Goal: Task Accomplishment & Management: Manage account settings

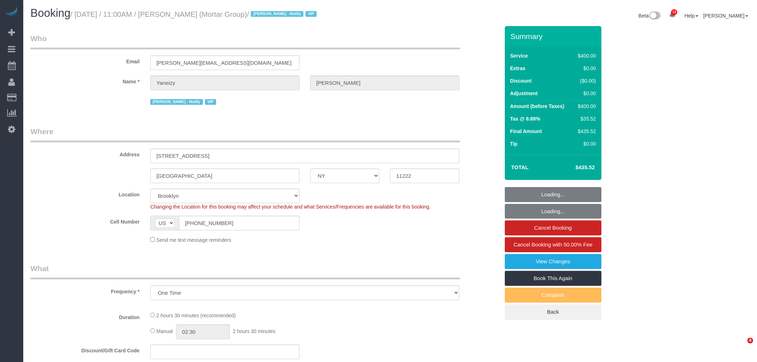
select select "NY"
select select "number:89"
select select "number:90"
select select "number:15"
select select "number:5"
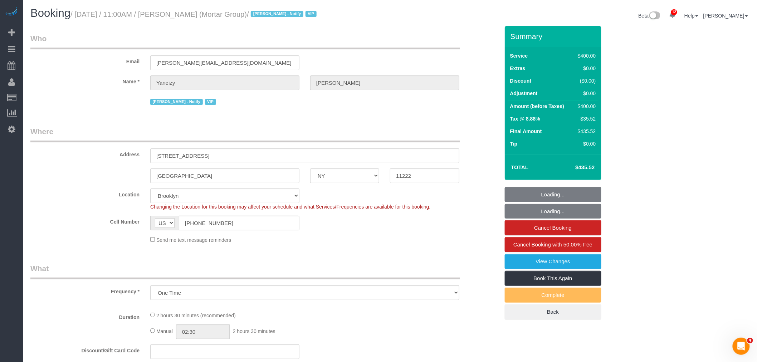
select select "object:978"
select select "string:stripe-pm_1RxZJL4VGloSiKo7iUGHdhnx"
select select "150"
select select "spot1"
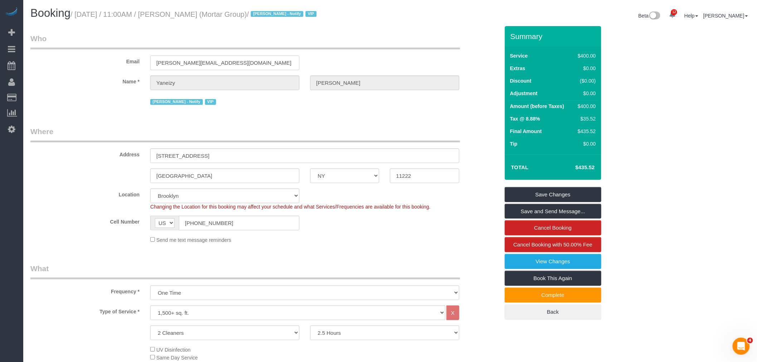
drag, startPoint x: 223, startPoint y: 65, endPoint x: 140, endPoint y: 66, distance: 83.0
click at [80, 62] on div "Email castillo@mortargroup.com" at bounding box center [265, 51] width 480 height 37
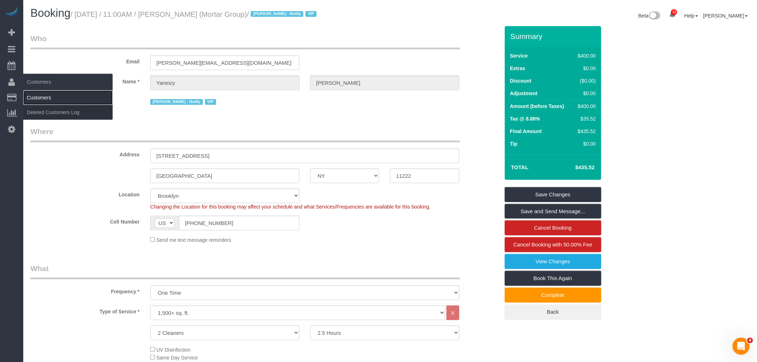
click at [47, 96] on link "Customers" at bounding box center [67, 98] width 89 height 14
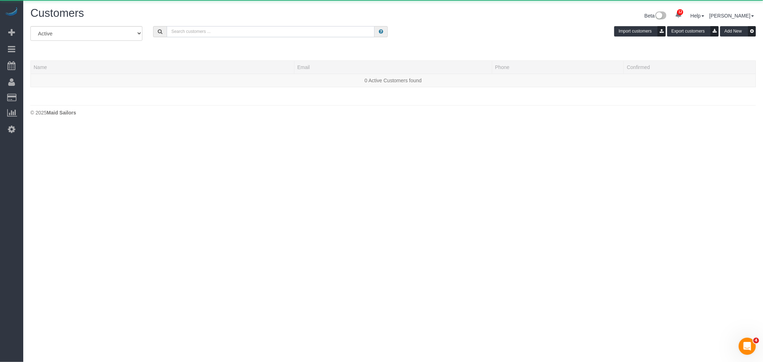
click at [211, 31] on input "text" at bounding box center [271, 31] width 208 height 11
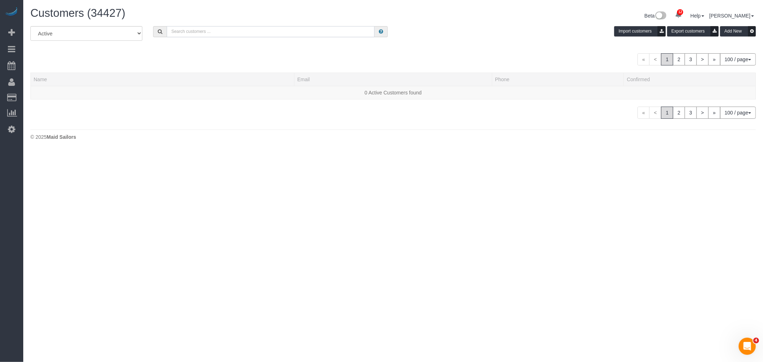
paste input "castillo@mortargroup.com"
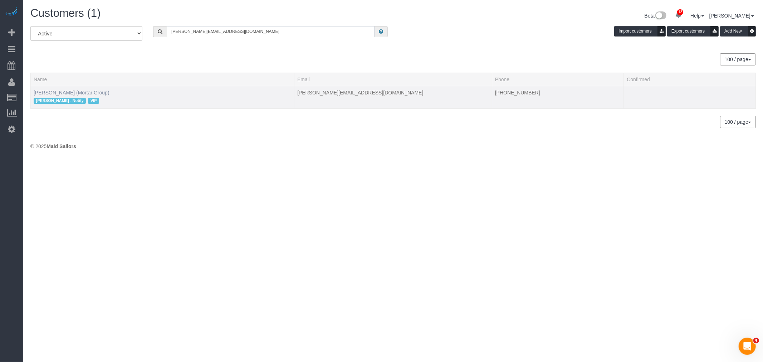
type input "castillo@mortargroup.com"
click at [65, 92] on link "Yaneizy Castillo (Mortar Group)" at bounding box center [72, 93] width 76 height 6
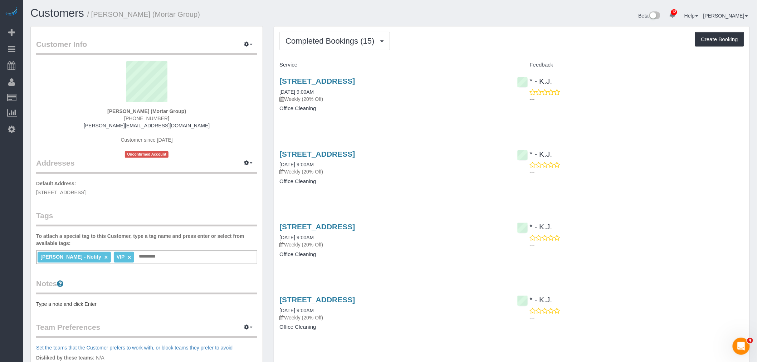
click at [459, 37] on div "Completed Bookings (15) Completed Bookings (15) Upcoming Bookings (7) Cancelled…" at bounding box center [511, 41] width 465 height 18
click at [355, 80] on link "346 Metropolitan Ave, 2nd Floor, Brooklyn, NY 11211" at bounding box center [316, 81] width 75 height 8
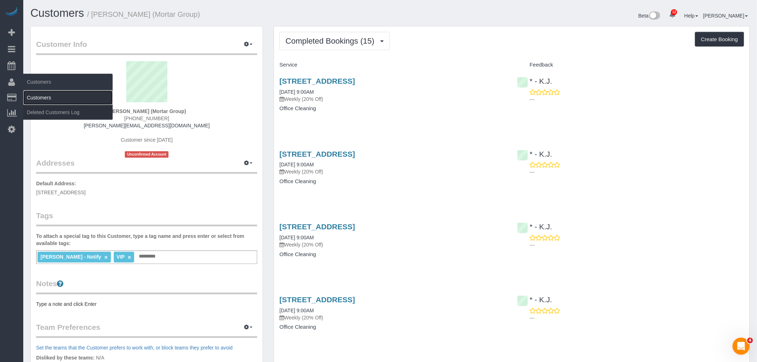
drag, startPoint x: 36, startPoint y: 94, endPoint x: 41, endPoint y: 94, distance: 4.4
click at [36, 94] on link "Customers" at bounding box center [67, 98] width 89 height 14
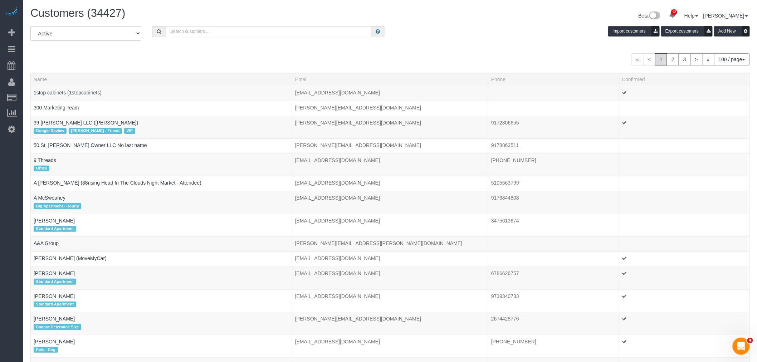
drag, startPoint x: 204, startPoint y: 33, endPoint x: 190, endPoint y: 19, distance: 20.0
click at [204, 33] on input "text" at bounding box center [269, 31] width 206 height 11
paste input "Jess Wass"
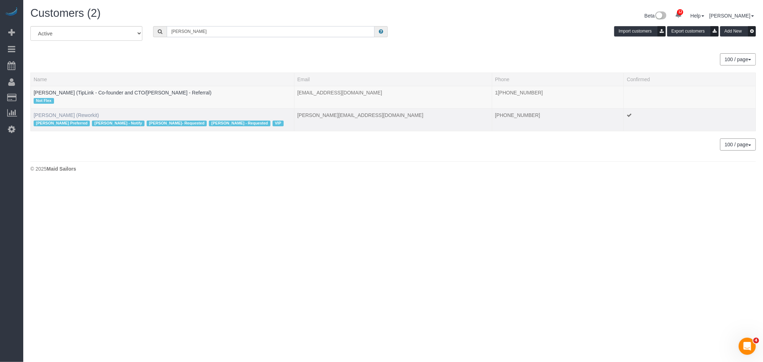
type input "Jess Wass"
click at [74, 114] on link "[PERSON_NAME] (Reworkit)" at bounding box center [66, 115] width 65 height 6
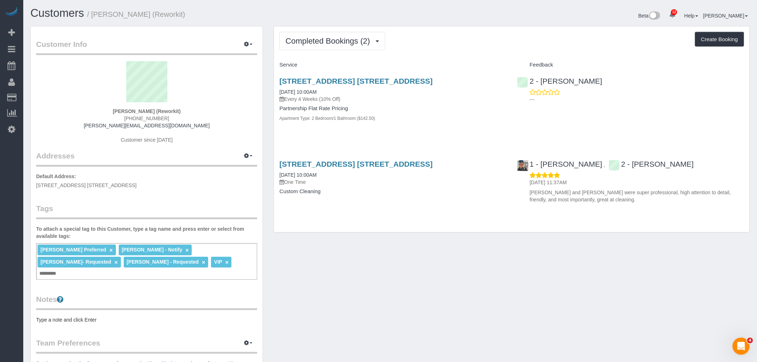
click at [430, 55] on div "Completed Bookings (2) Completed Bookings (2) Upcoming Bookings (6) Cancelled B…" at bounding box center [511, 129] width 475 height 206
click at [344, 40] on span "Completed Bookings (2)" at bounding box center [329, 40] width 88 height 9
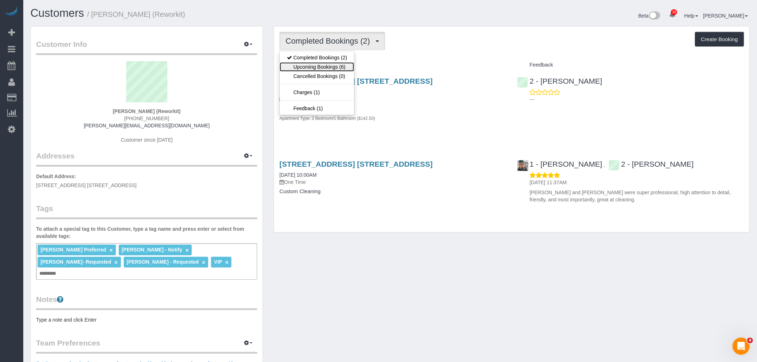
click at [339, 65] on link "Upcoming Bookings (6)" at bounding box center [317, 66] width 74 height 9
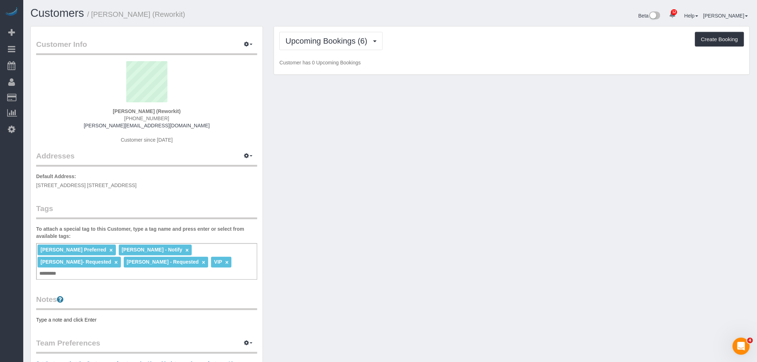
click at [455, 48] on div "Upcoming Bookings (6) Completed Bookings (2) Upcoming Bookings (6) Cancelled Bo…" at bounding box center [511, 41] width 465 height 18
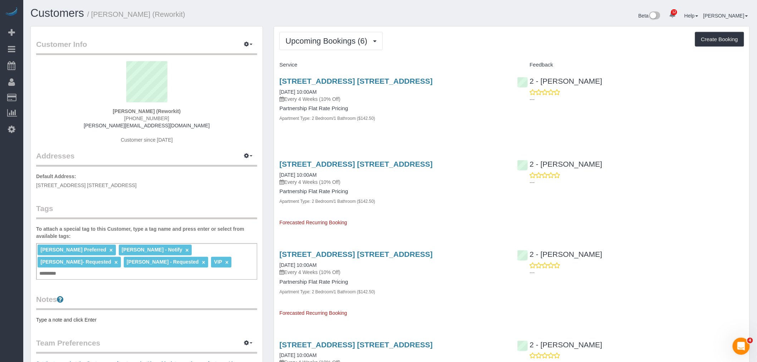
click at [456, 48] on div "Upcoming Bookings (6) Completed Bookings (2) Upcoming Bookings (6) Cancelled Bo…" at bounding box center [511, 41] width 465 height 18
click at [458, 49] on div "Upcoming Bookings (6) Completed Bookings (2) Upcoming Bookings (6) Cancelled Bo…" at bounding box center [511, 41] width 465 height 18
click at [459, 52] on div "Upcoming Bookings (6) Completed Bookings (2) Upcoming Bookings (6) Cancelled Bo…" at bounding box center [511, 318] width 475 height 584
click at [467, 30] on div "Upcoming Bookings (6) Completed Bookings (2) Upcoming Bookings (6) Cancelled Bo…" at bounding box center [511, 318] width 475 height 584
click at [398, 82] on link "[STREET_ADDRESS] [STREET_ADDRESS]" at bounding box center [355, 81] width 153 height 8
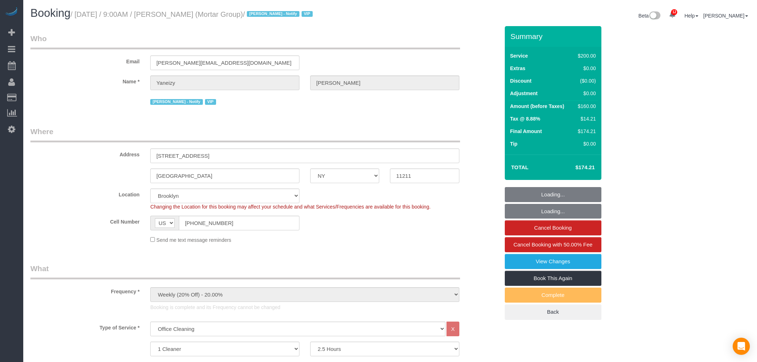
select select "NY"
select select "150"
select select "string:stripe-pm_1RNxVG4VGloSiKo7QUT6i4DB"
select select "spot6"
select select "number:56"
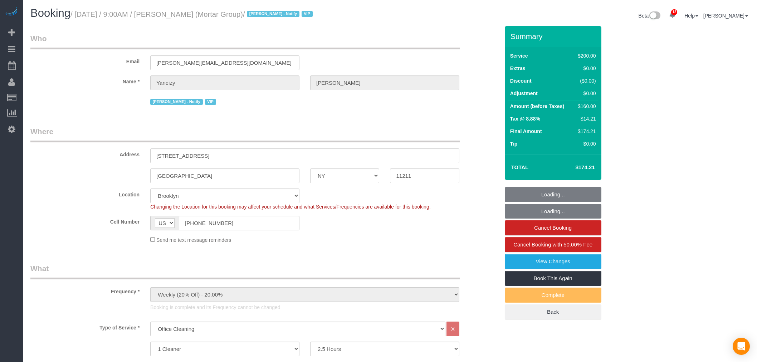
select select "number:79"
select select "number:15"
select select "number:7"
select select "object:1379"
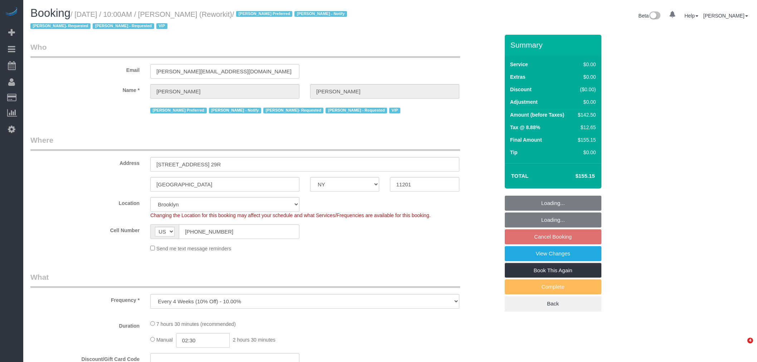
select select "NY"
select select "string:stripe"
select select "object:846"
select select "spot3"
select select "61901"
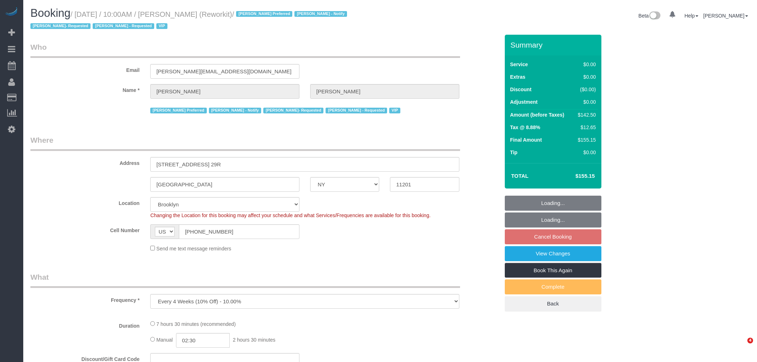
select select "3"
select select "number:57"
select select "number:71"
select select "number:15"
select select "number:5"
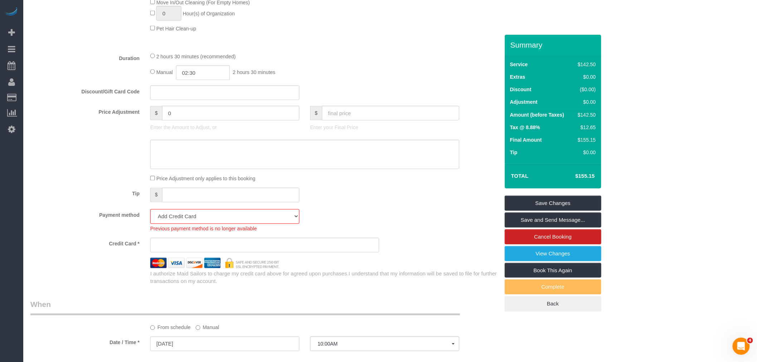
scroll to position [397, 0]
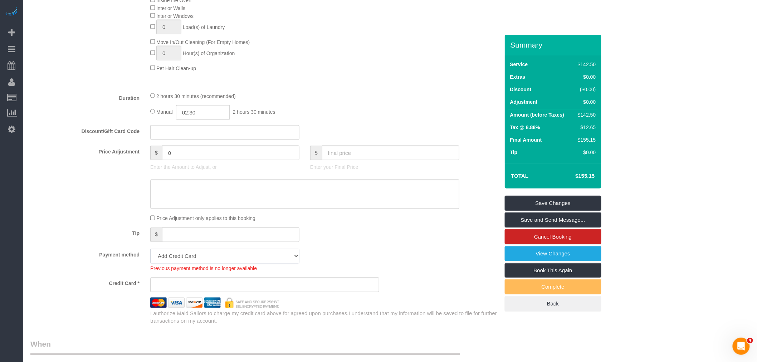
click at [288, 260] on select "Visa - 6892 - 07/2028 (Default) Add Credit Card ─────────────── Cash Check Payp…" at bounding box center [224, 256] width 149 height 15
click at [361, 51] on div "Baseboards Deep Cleaning Hand Wash Dishes Interior Cabinets Inside the Fridge I…" at bounding box center [325, 14] width 360 height 115
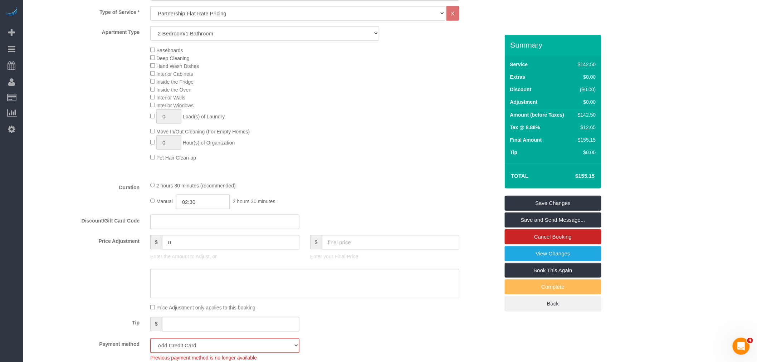
scroll to position [238, 0]
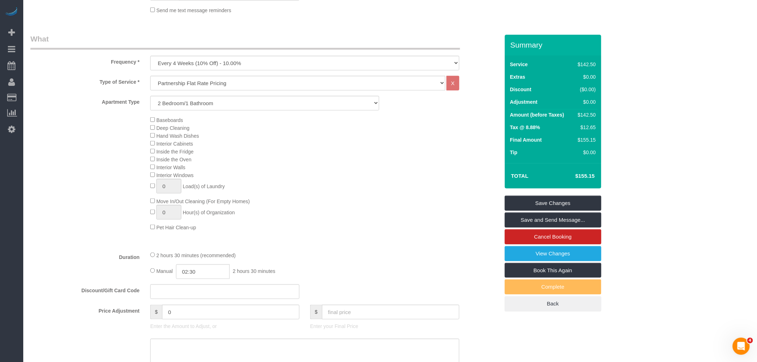
click at [375, 202] on div "Baseboards Deep Cleaning Hand Wash Dishes Interior Cabinets Inside the Fridge I…" at bounding box center [325, 173] width 360 height 115
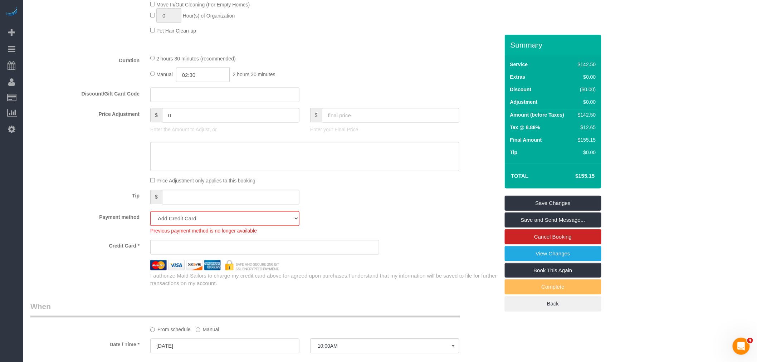
scroll to position [477, 0]
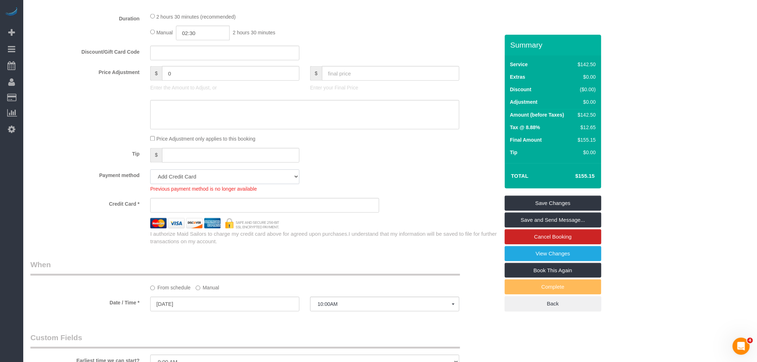
drag, startPoint x: 241, startPoint y: 179, endPoint x: 236, endPoint y: 180, distance: 4.9
click at [241, 179] on select "Visa - 6892 - 07/2028 (Default) Add Credit Card ─────────────── Cash Check Payp…" at bounding box center [224, 177] width 149 height 15
select select "string:stripe-pm_1RyG414VGloSiKo7B97flFS0"
click at [150, 177] on select "Visa - 6892 - 07/2028 (Default) Add Credit Card ─────────────── Cash Check Payp…" at bounding box center [224, 177] width 149 height 15
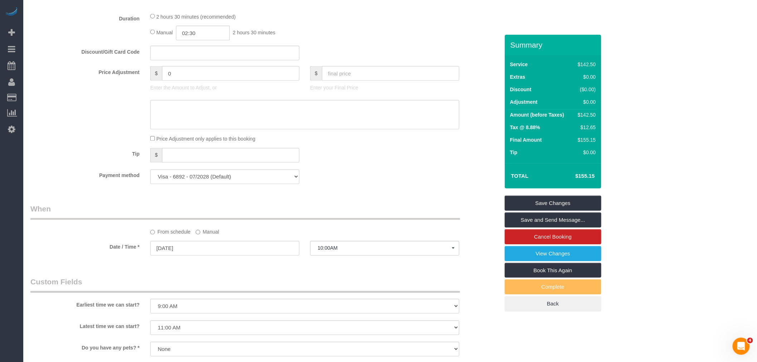
click at [396, 164] on div "Tip $" at bounding box center [265, 156] width 480 height 16
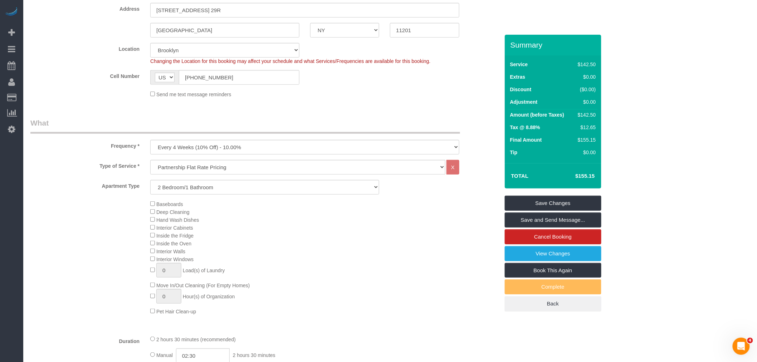
scroll to position [199, 0]
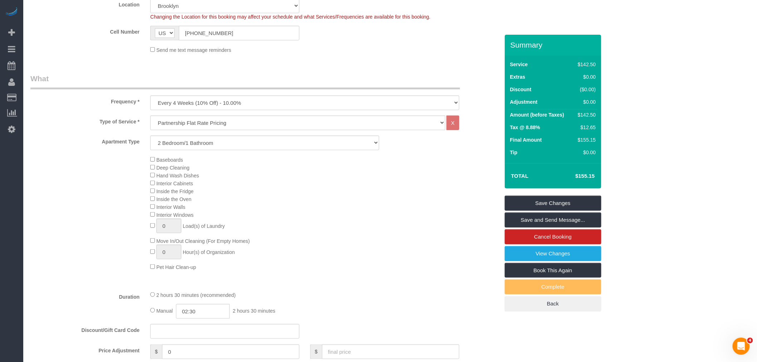
click at [386, 74] on legend "What" at bounding box center [245, 81] width 430 height 16
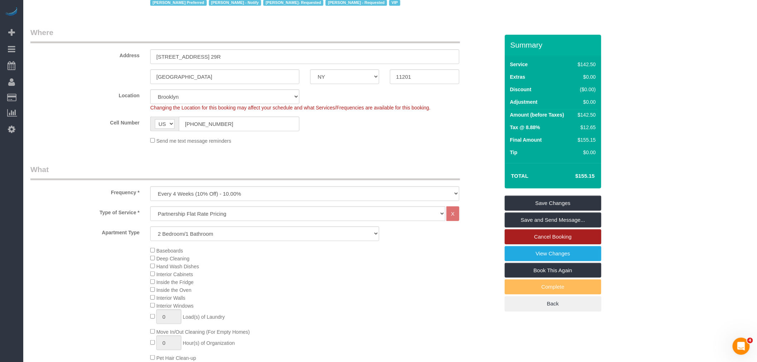
scroll to position [119, 0]
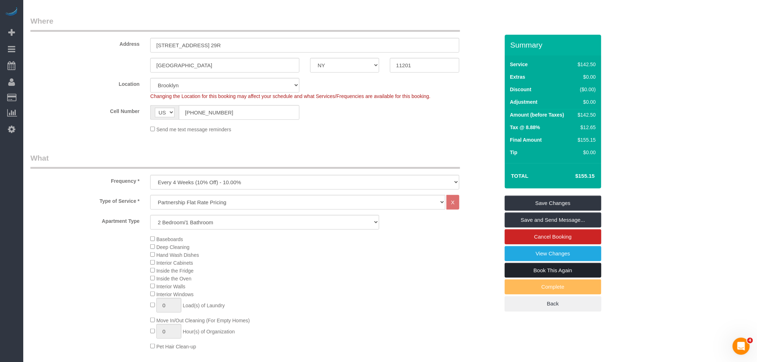
click at [550, 271] on link "Book This Again" at bounding box center [553, 270] width 97 height 15
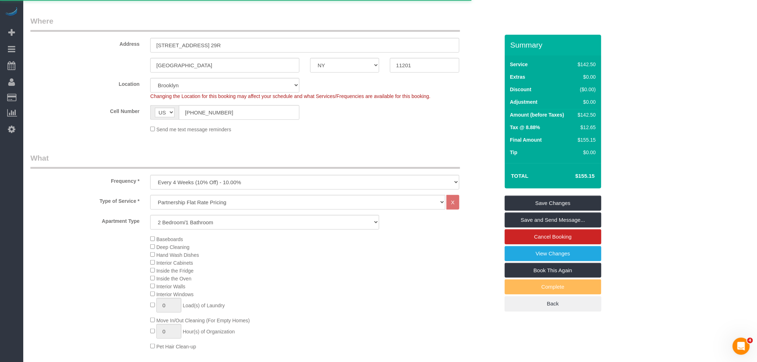
select select "NY"
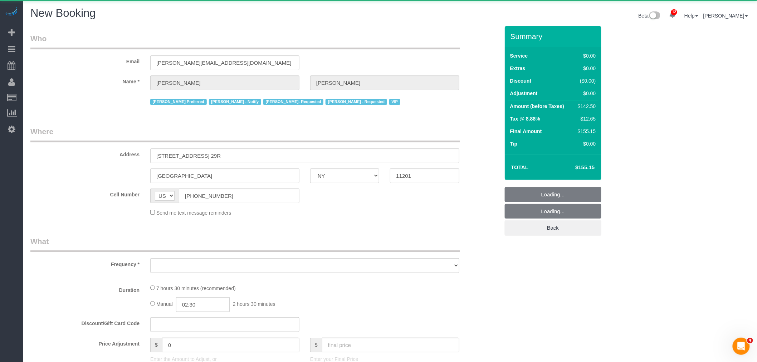
select select "61901"
select select "number:57"
select select "number:71"
select select "number:15"
select select "number:5"
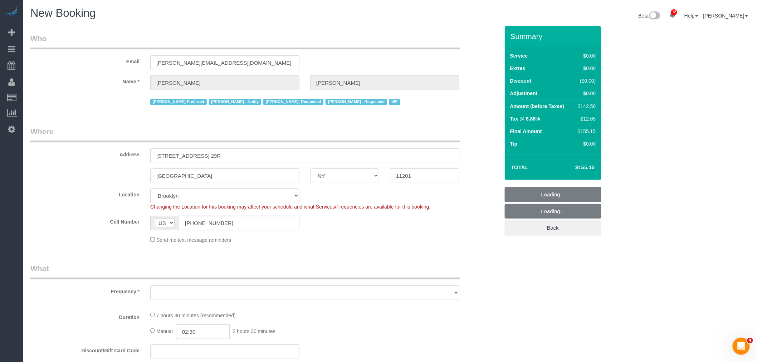
select select "object:2629"
select select "3"
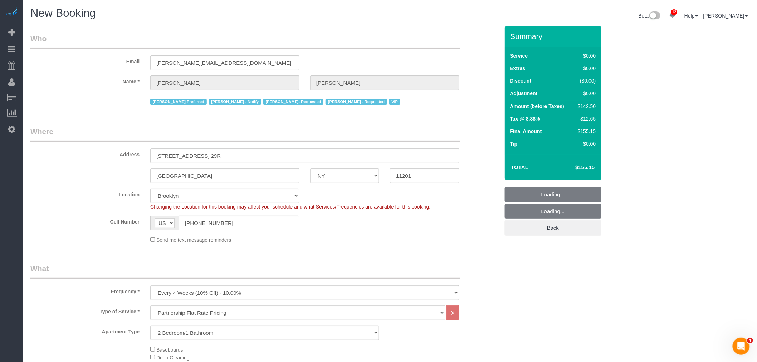
drag, startPoint x: 431, startPoint y: 133, endPoint x: 413, endPoint y: 162, distance: 34.4
click at [431, 134] on legend "Where" at bounding box center [245, 134] width 430 height 16
select select "object:2718"
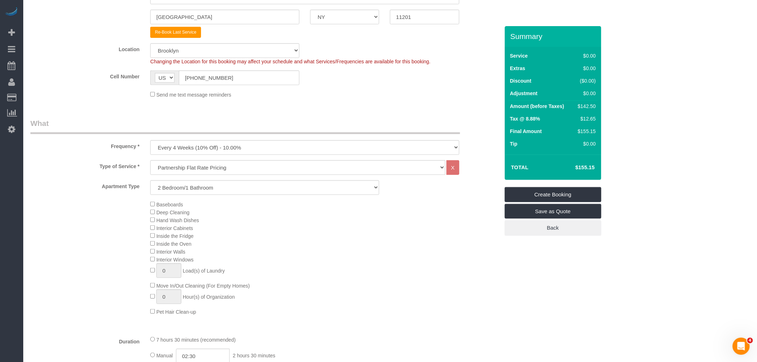
select select "3"
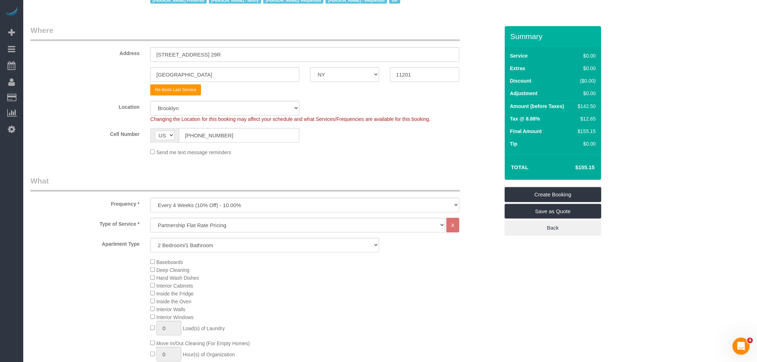
select select "object:2754"
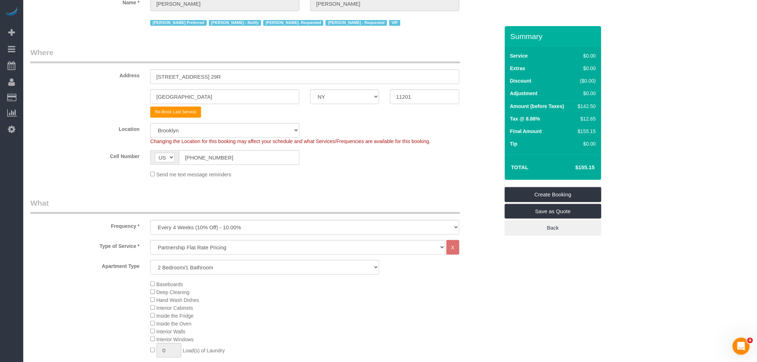
scroll to position [0, 0]
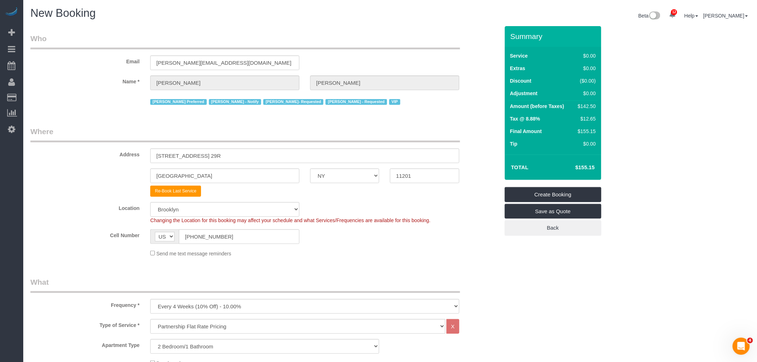
select select "3"
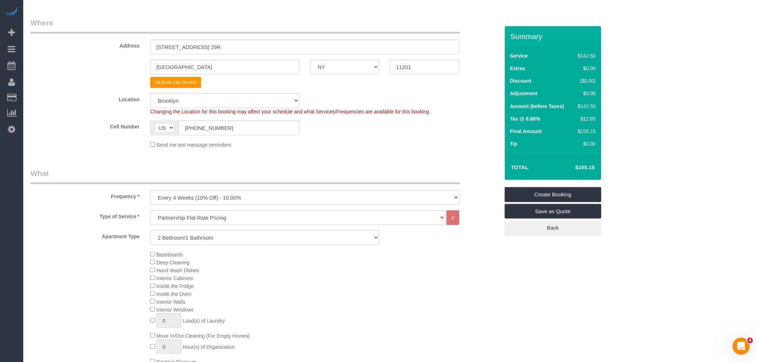
scroll to position [119, 0]
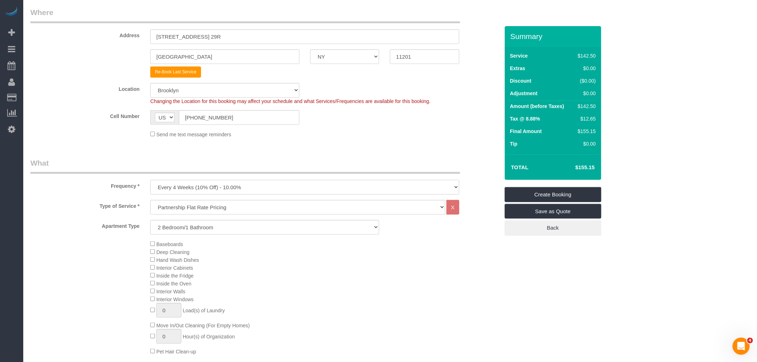
click at [221, 187] on select "One Time Weekly (20% Off) - 20.00% Every 2 Weeks (15% Off) - 15.00% Every 4 Wee…" at bounding box center [304, 187] width 309 height 15
select select "object:2755"
click at [150, 181] on select "One Time Weekly (20% Off) - 20.00% Every 2 Weeks (15% Off) - 15.00% Every 4 Wee…" at bounding box center [304, 187] width 309 height 15
drag, startPoint x: 366, startPoint y: 143, endPoint x: 338, endPoint y: 161, distance: 33.4
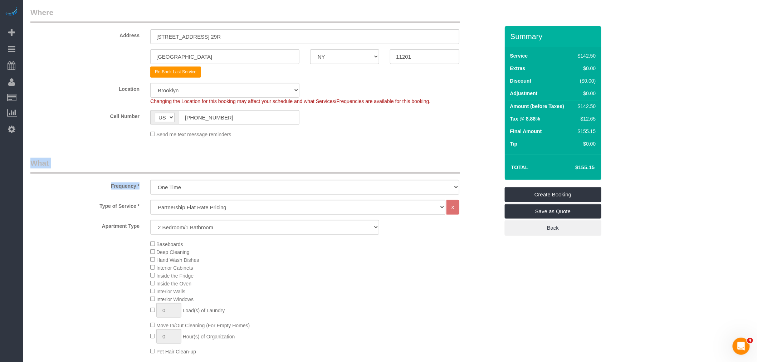
click at [328, 160] on legend "What" at bounding box center [245, 166] width 430 height 16
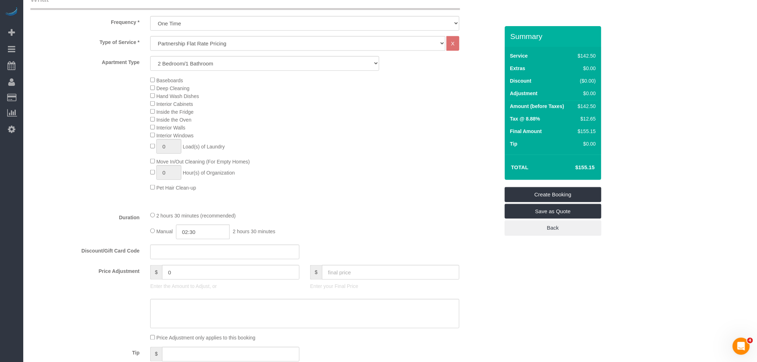
scroll to position [278, 0]
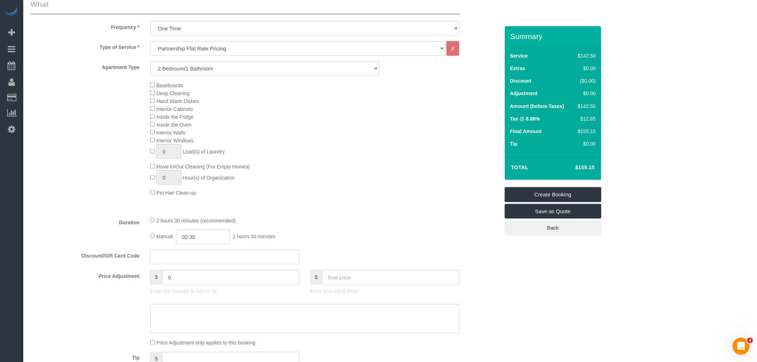
drag, startPoint x: 165, startPoint y: 85, endPoint x: 231, endPoint y: 163, distance: 102.6
click at [231, 163] on div "Baseboards Deep Cleaning Hand Wash Dishes Interior Cabinets Inside the Fridge I…" at bounding box center [325, 138] width 360 height 115
click at [267, 162] on div "Baseboards Deep Cleaning Hand Wash Dishes Interior Cabinets Inside the Fridge I…" at bounding box center [325, 138] width 360 height 115
drag, startPoint x: 203, startPoint y: 170, endPoint x: 229, endPoint y: 170, distance: 26.1
click at [229, 170] on span "Move In/Out Cleaning (For Empty Homes)" at bounding box center [202, 167] width 93 height 6
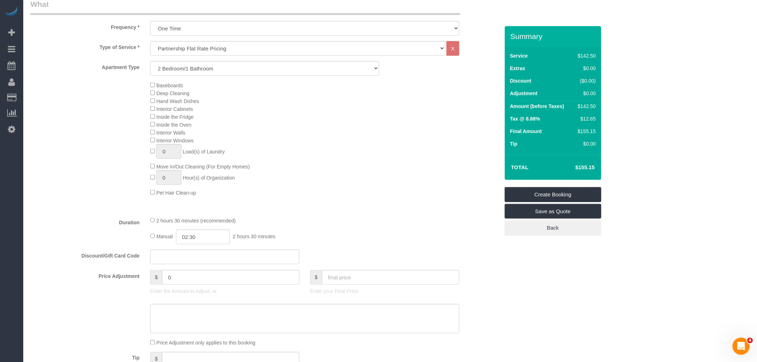
click at [258, 173] on div "Baseboards Deep Cleaning Hand Wash Dishes Interior Cabinets Inside the Fridge I…" at bounding box center [325, 138] width 360 height 115
drag, startPoint x: 207, startPoint y: 197, endPoint x: 212, endPoint y: 197, distance: 5.7
click at [212, 196] on div "Baseboards Deep Cleaning Hand Wash Dishes Interior Cabinets Inside the Fridge I…" at bounding box center [325, 138] width 360 height 115
click at [283, 160] on div "Baseboards Deep Cleaning Hand Wash Dishes Interior Cabinets Inside the Fridge I…" at bounding box center [325, 138] width 360 height 115
click at [270, 52] on select "Under 1,000 sq. ft. 1,001 - 1,500 sq. ft. 1,500+ sq. ft. Custom Cleaning Office…" at bounding box center [297, 48] width 295 height 15
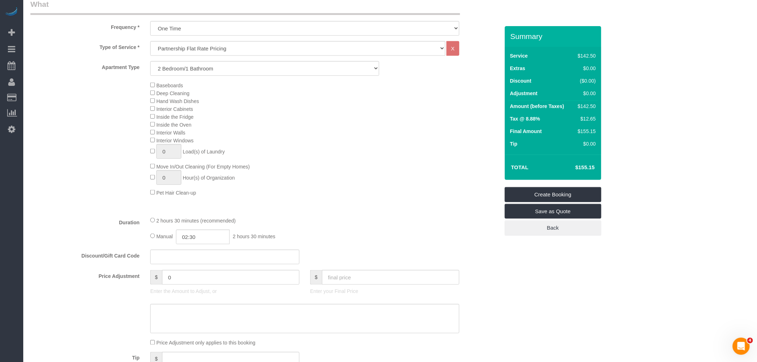
click at [73, 142] on div "Baseboards Deep Cleaning Hand Wash Dishes Interior Cabinets Inside the Fridge I…" at bounding box center [265, 138] width 480 height 115
drag, startPoint x: 212, startPoint y: 184, endPoint x: 287, endPoint y: 185, distance: 74.8
click at [223, 195] on div "Baseboards Deep Cleaning Hand Wash Dishes Interior Cabinets Inside the Fridge I…" at bounding box center [325, 138] width 360 height 115
click at [293, 184] on div "Baseboards Deep Cleaning Hand Wash Dishes Interior Cabinets Inside the Fridge I…" at bounding box center [325, 138] width 360 height 115
click at [87, 209] on div "Type of Service * Under 1,000 sq. ft. 1,001 - 1,500 sq. ft. 1,500+ sq. ft. Cust…" at bounding box center [264, 126] width 469 height 170
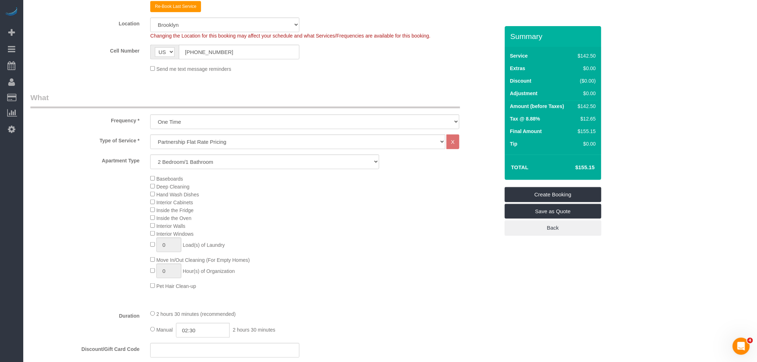
scroll to position [199, 0]
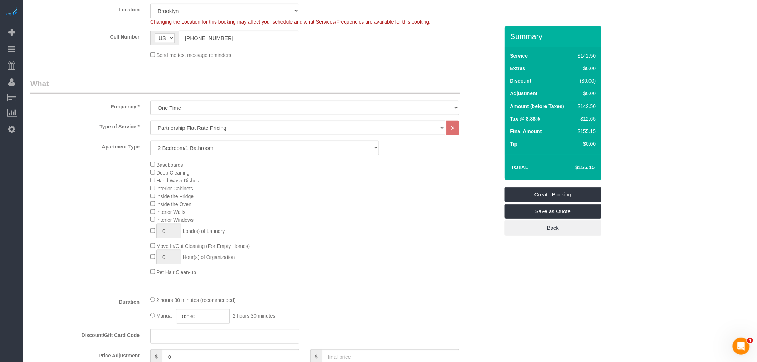
click at [121, 222] on div "Baseboards Deep Cleaning Hand Wash Dishes Interior Cabinets Inside the Fridge I…" at bounding box center [265, 218] width 480 height 115
drag, startPoint x: 162, startPoint y: 165, endPoint x: 292, endPoint y: 272, distance: 167.7
click at [245, 275] on div "Baseboards Deep Cleaning Hand Wash Dishes Interior Cabinets Inside the Fridge I…" at bounding box center [325, 218] width 360 height 115
click at [293, 272] on div "Baseboards Deep Cleaning Hand Wash Dishes Interior Cabinets Inside the Fridge I…" at bounding box center [325, 218] width 360 height 115
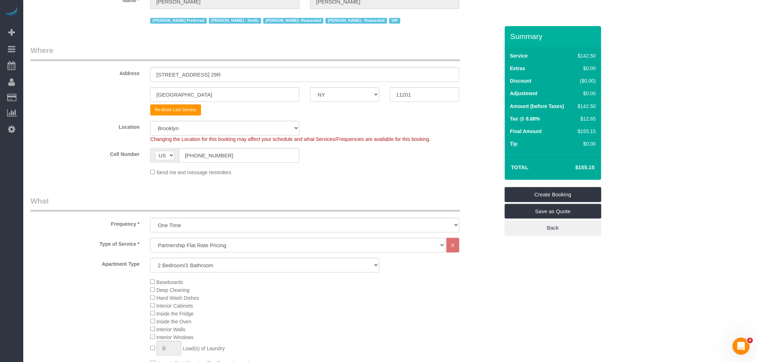
scroll to position [159, 0]
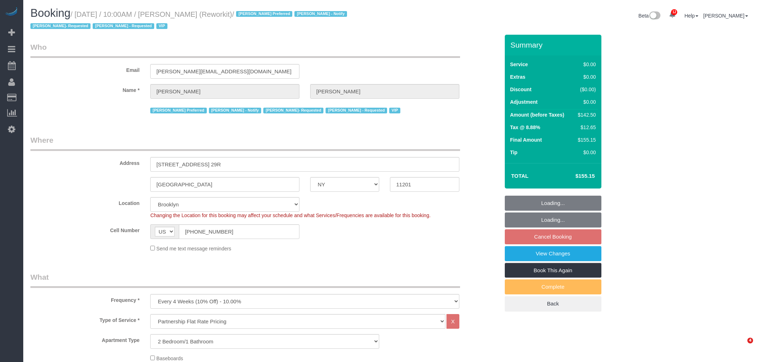
select select "NY"
select select "3"
select select "string:stripe"
select select "spot63"
select select "number:57"
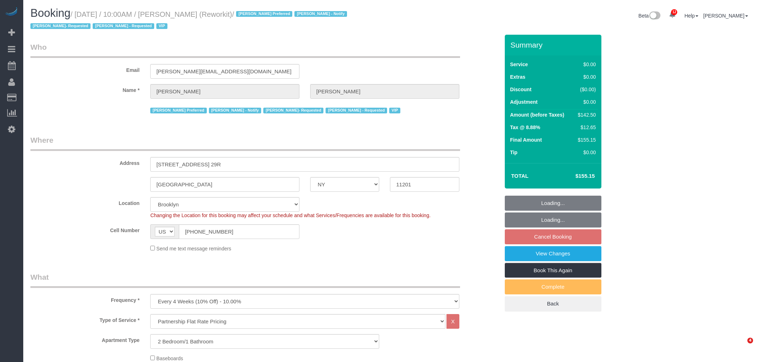
select select "number:71"
select select "number:15"
select select "number:5"
select select "61901"
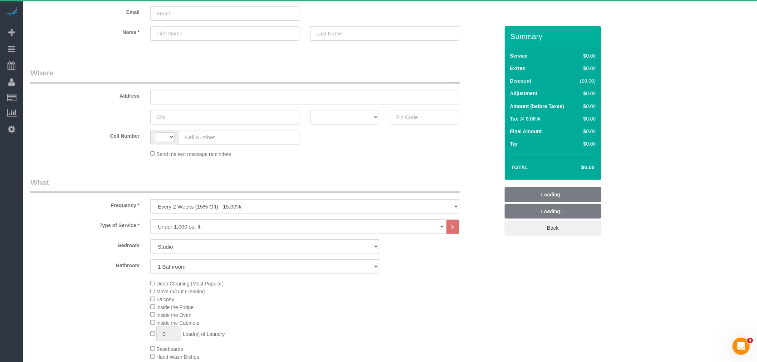
select select "string:US"
select select "number:89"
select select "number:90"
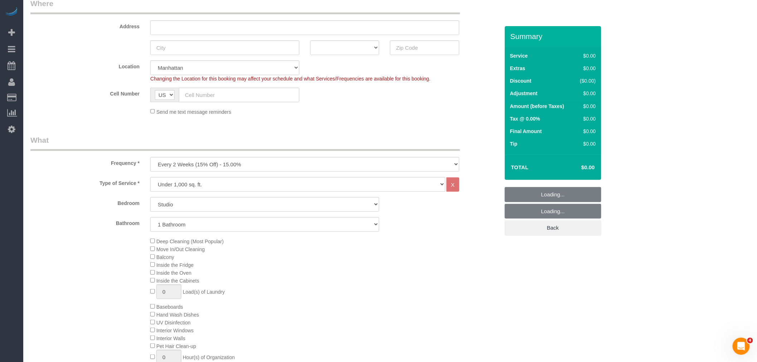
scroll to position [119, 0]
click at [245, 160] on select "One Time Weekly (20% Off) - 20.00% Every 2 Weeks (15% Off) - 15.00% Every 4 Wee…" at bounding box center [304, 164] width 309 height 15
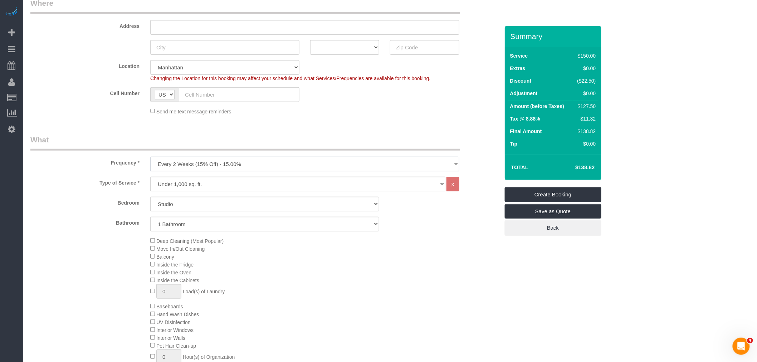
select select "object:1553"
click at [150, 157] on select "One Time Weekly (20% Off) - 20.00% Every 2 Weeks (15% Off) - 15.00% Every 4 Wee…" at bounding box center [304, 164] width 309 height 15
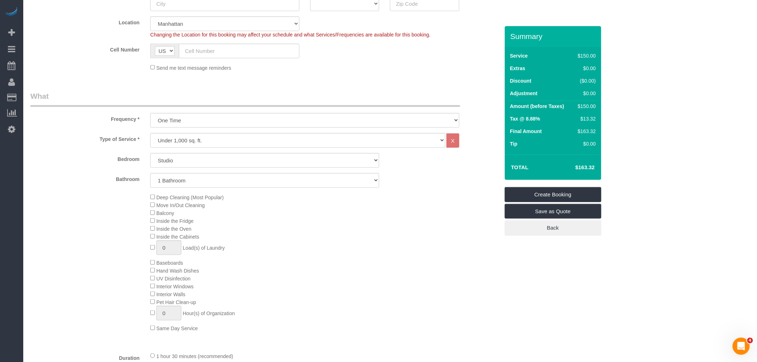
scroll to position [199, 0]
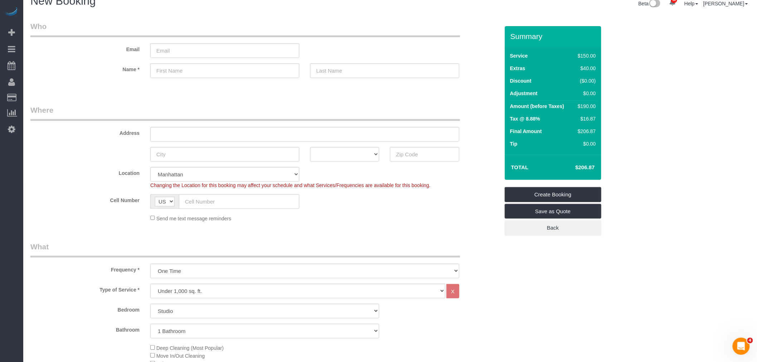
scroll to position [0, 0]
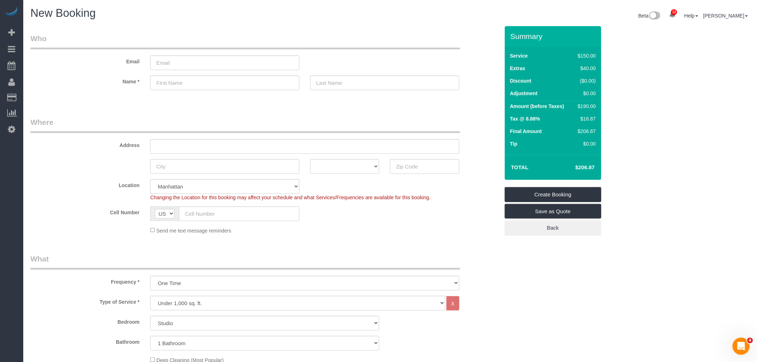
click at [344, 40] on legend "Who" at bounding box center [245, 41] width 430 height 16
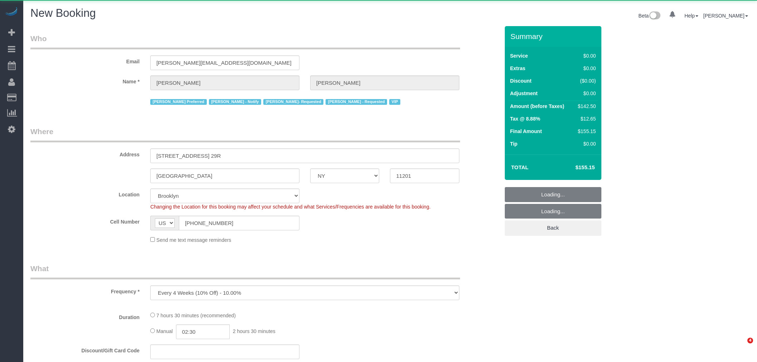
select select "NY"
select select "3"
select select "number:57"
select select "number:71"
select select "number:15"
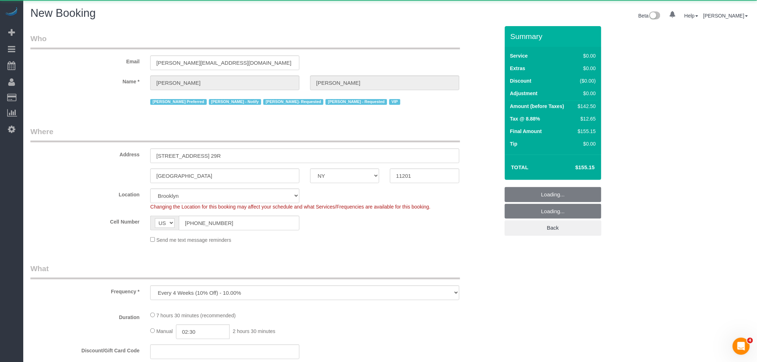
select select "number:5"
select select "object:850"
select select "61901"
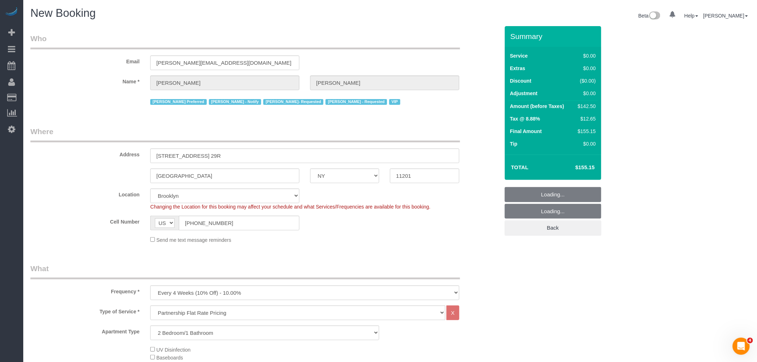
select select "3"
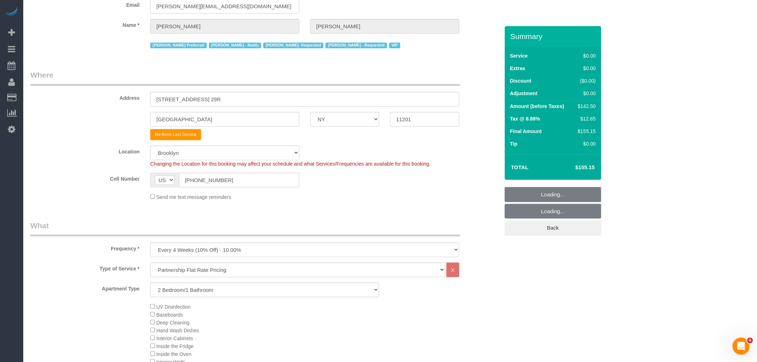
scroll to position [159, 0]
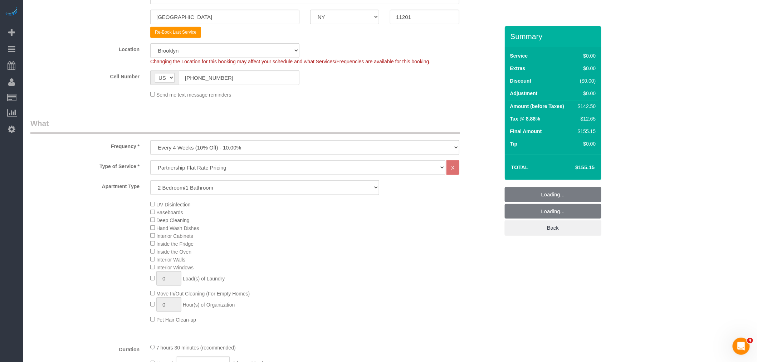
select select "object:1385"
select select "3"
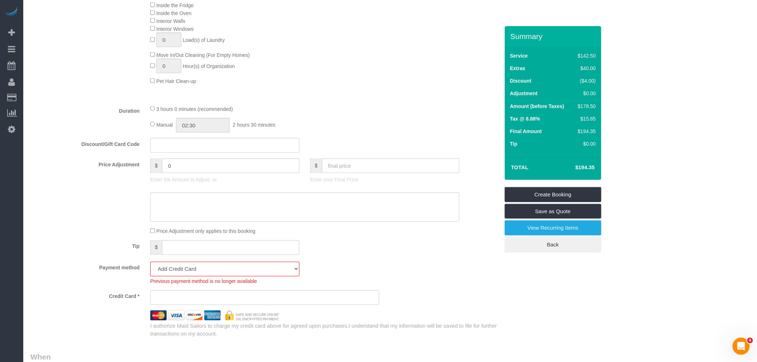
scroll to position [556, 0]
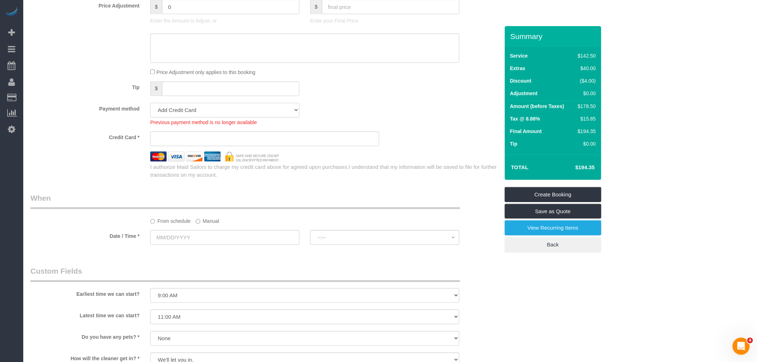
drag, startPoint x: 280, startPoint y: 113, endPoint x: 272, endPoint y: 124, distance: 13.3
click at [280, 113] on select "Visa - 6892 - 07/2028 (Default) Add Credit Card ─────────────── Cash Check Payp…" at bounding box center [224, 110] width 149 height 15
select select "string:stripe-pm_1RyG414VGloSiKo7B97flFS0"
click at [150, 112] on select "Visa - 6892 - 07/2028 (Default) Add Credit Card ─────────────── Cash Check Payp…" at bounding box center [224, 110] width 149 height 15
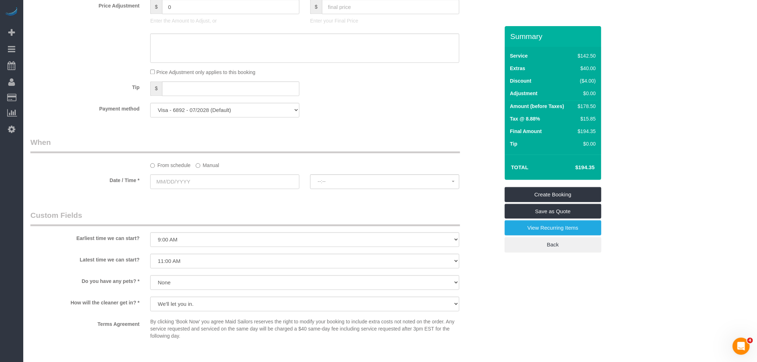
click at [211, 169] on label "Manual" at bounding box center [208, 165] width 24 height 10
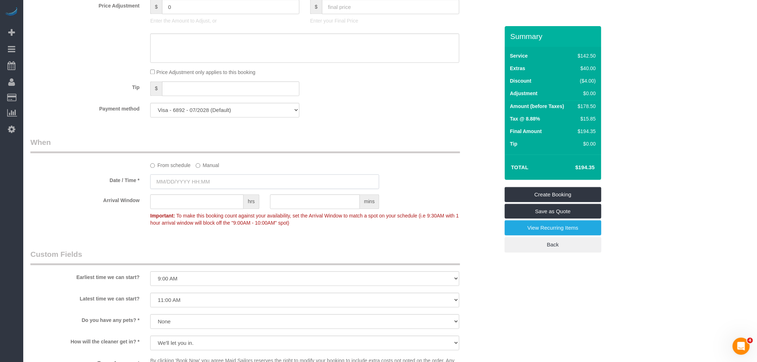
click at [210, 189] on input "text" at bounding box center [264, 182] width 229 height 15
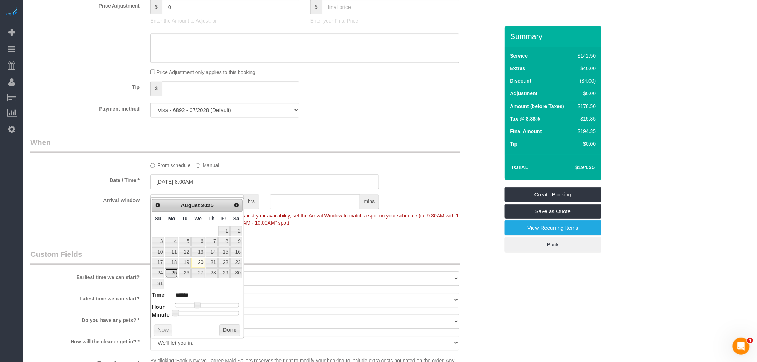
click at [170, 273] on link "25" at bounding box center [171, 274] width 13 height 10
click at [198, 304] on span at bounding box center [197, 305] width 6 height 6
type input "[DATE] 9:00AM"
type input "******"
click at [223, 331] on button "Done" at bounding box center [229, 330] width 21 height 11
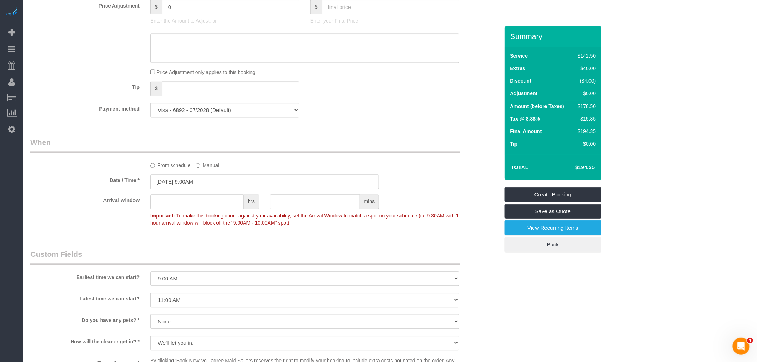
drag, startPoint x: 342, startPoint y: 102, endPoint x: 328, endPoint y: 150, distance: 49.7
click at [342, 98] on div "Tip $" at bounding box center [265, 90] width 480 height 16
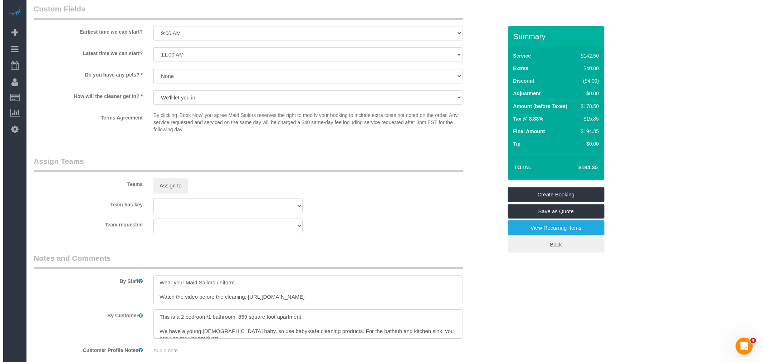
scroll to position [847, 0]
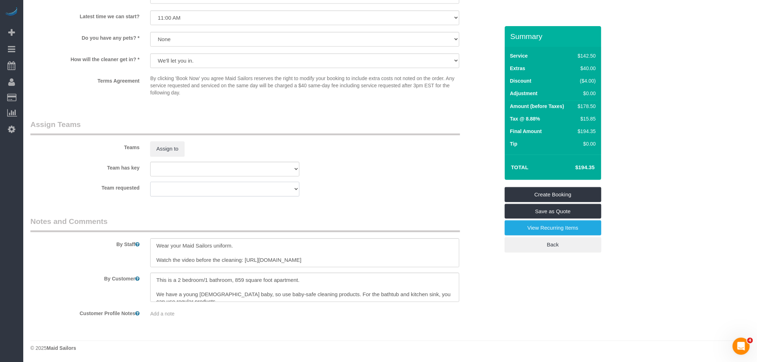
click at [207, 187] on select "000- Donna Mercado 000 - Partnerships 000 - TEAM JOB 1 - Abdoulaye Sow 1 - Adiz…" at bounding box center [224, 189] width 149 height 15
click at [360, 183] on div "Team requested 000- Donna Mercado 000 - Partnerships 000 - TEAM JOB 1 - Abdoula…" at bounding box center [265, 189] width 480 height 15
click at [175, 149] on button "Assign to" at bounding box center [167, 148] width 34 height 15
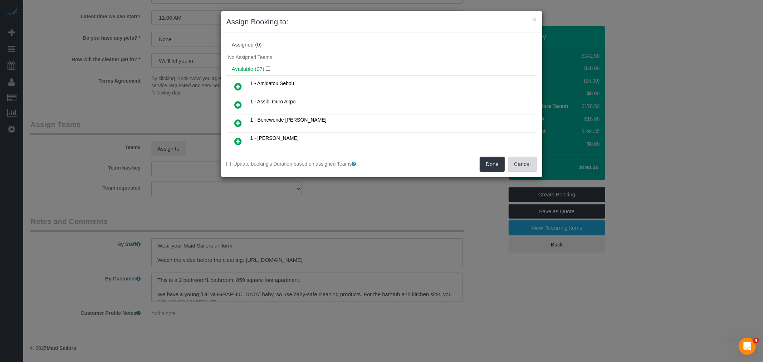
click at [519, 164] on button "Cancel" at bounding box center [522, 164] width 29 height 15
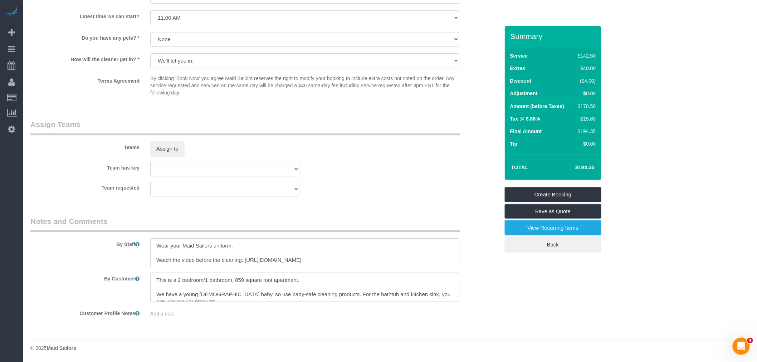
click at [244, 188] on select "000- Donna Mercado 000 - Partnerships 000 - TEAM JOB 1 - Abdoulaye Sow 1 - Adiz…" at bounding box center [224, 189] width 149 height 15
click at [150, 182] on select "000- Donna Mercado 000 - Partnerships 000 - TEAM JOB 1 - Abdoulaye Sow 1 - Adiz…" at bounding box center [224, 189] width 149 height 15
select select "? string:null ?"
drag, startPoint x: 335, startPoint y: 148, endPoint x: 260, endPoint y: 143, distance: 75.6
click at [336, 148] on div "Teams Assign to" at bounding box center [265, 137] width 480 height 37
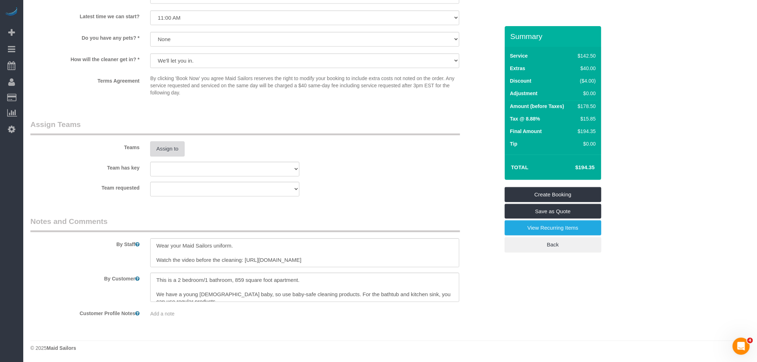
click at [166, 143] on button "Assign to" at bounding box center [167, 148] width 34 height 15
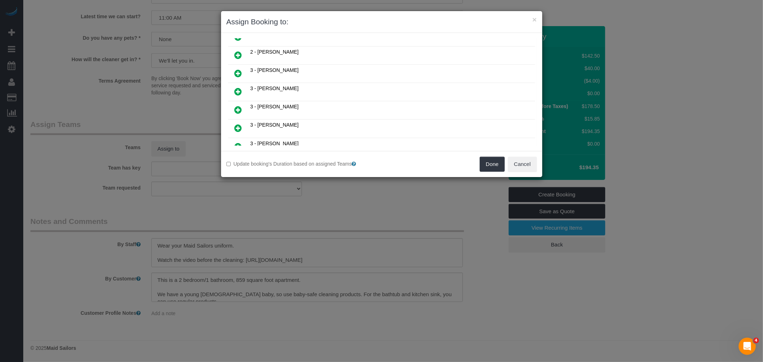
click at [235, 87] on icon at bounding box center [239, 91] width 8 height 9
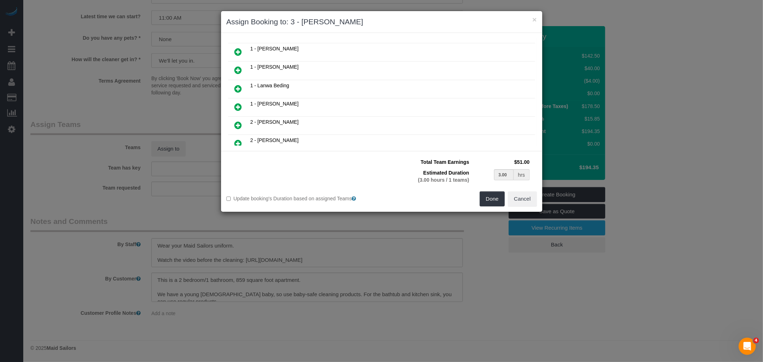
scroll to position [199, 0]
drag, startPoint x: 237, startPoint y: 103, endPoint x: 255, endPoint y: 104, distance: 18.3
click at [237, 103] on icon at bounding box center [239, 106] width 8 height 9
type input "1.50"
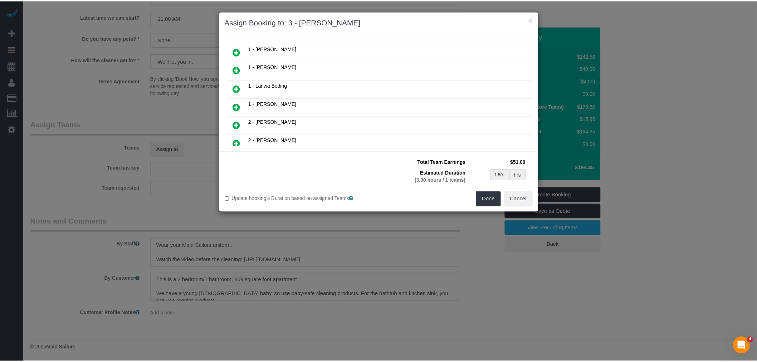
scroll to position [216, 0]
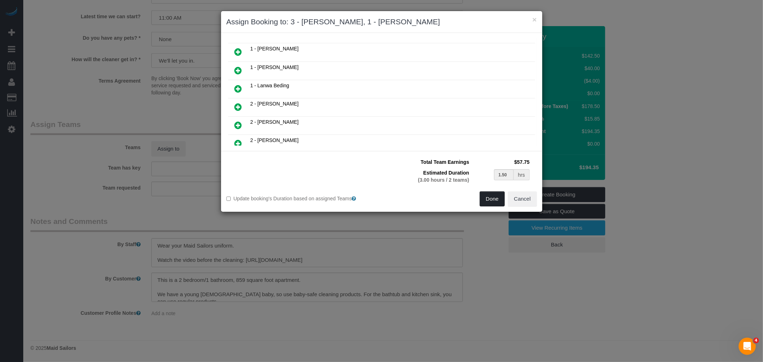
click at [487, 197] on button "Done" at bounding box center [492, 198] width 25 height 15
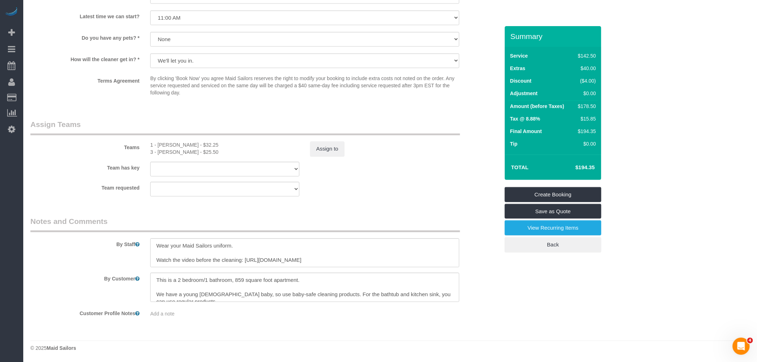
click at [391, 174] on div "Team has key 000- Donna Mercado 000 - Partnerships 000 - TEAM JOB 1 - Abdoulaye…" at bounding box center [265, 169] width 480 height 15
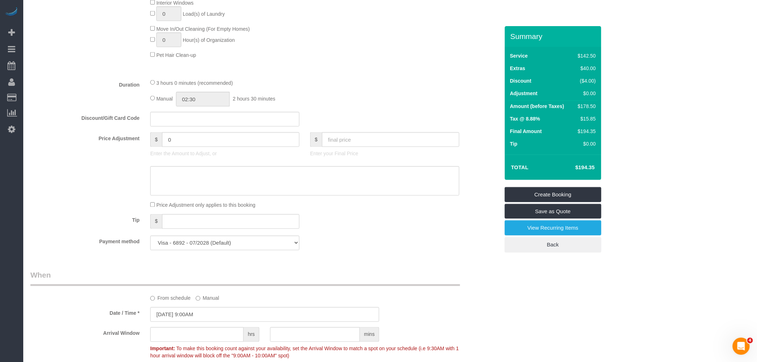
scroll to position [410, 0]
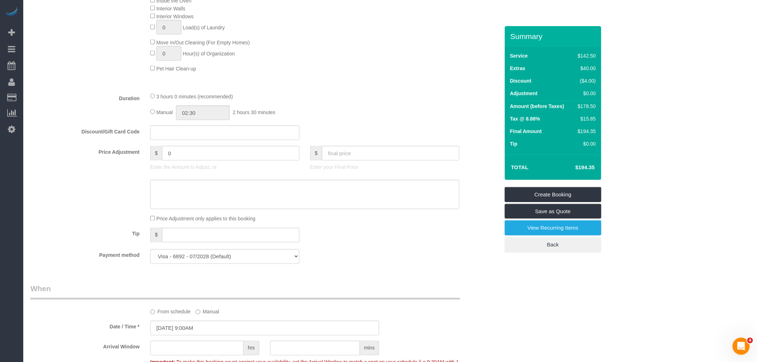
click at [355, 116] on div "Manual 02:30 2 hours 30 minutes" at bounding box center [304, 113] width 309 height 15
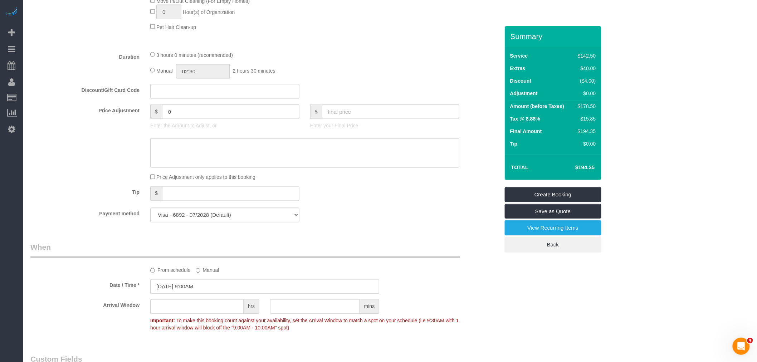
scroll to position [450, 0]
click at [206, 80] on input "03:00" at bounding box center [203, 73] width 54 height 15
type input "01:30"
click at [192, 116] on li "01:30" at bounding box center [195, 115] width 32 height 9
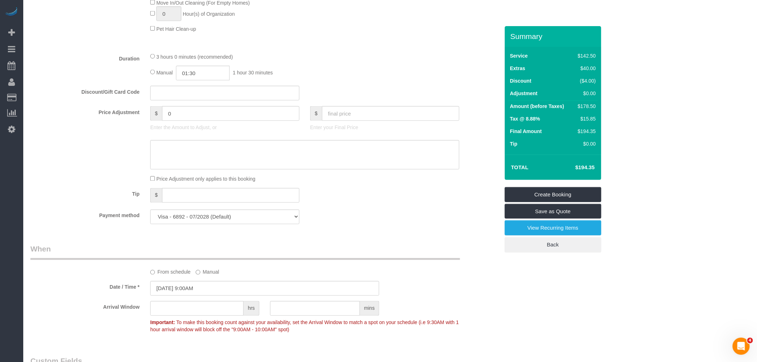
click at [310, 80] on div "Manual 01:30 1 hour 30 minutes" at bounding box center [304, 73] width 309 height 15
click at [341, 90] on fieldset "What Frequency * One Time Weekly (20% Off) - 20.00% Every 2 Weeks (15% Off) - 1…" at bounding box center [264, 28] width 469 height 402
click at [320, 47] on div at bounding box center [305, 47] width 320 height 0
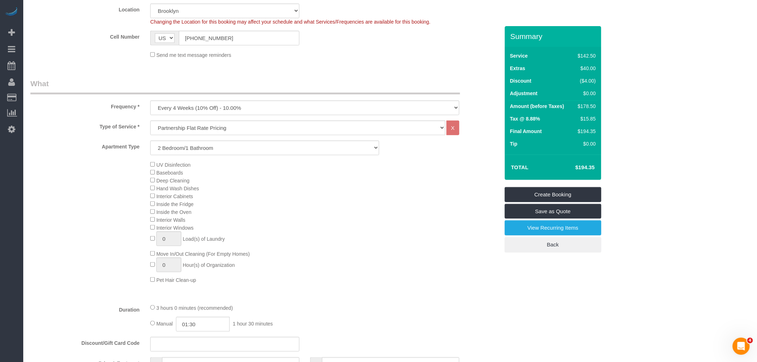
scroll to position [397, 0]
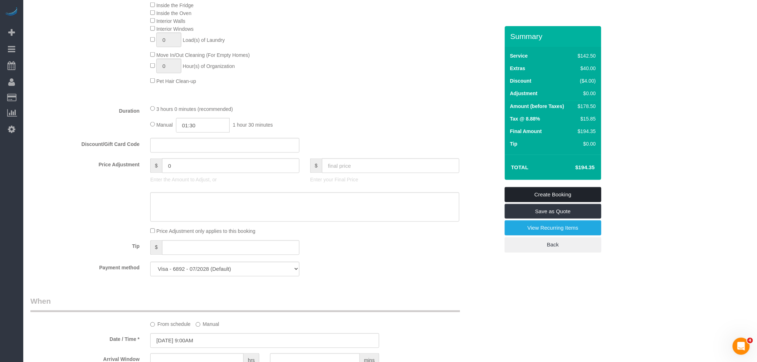
click at [556, 198] on link "Create Booking" at bounding box center [553, 194] width 97 height 15
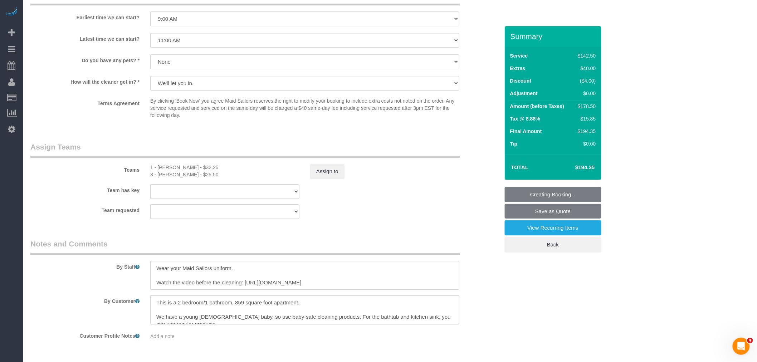
scroll to position [847, 0]
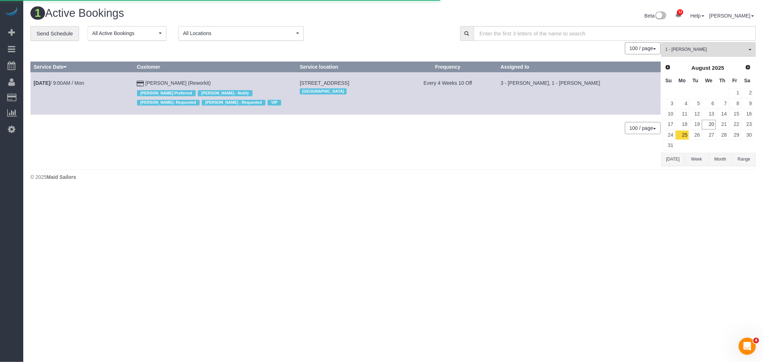
select select "NY"
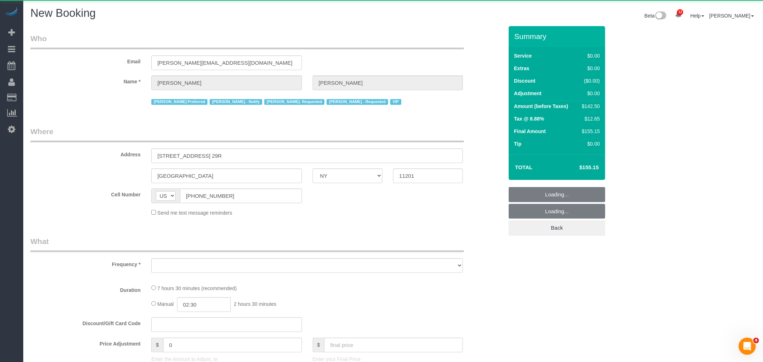
select select "object:6075"
select select "61901"
select select "number:57"
select select "number:71"
select select "number:15"
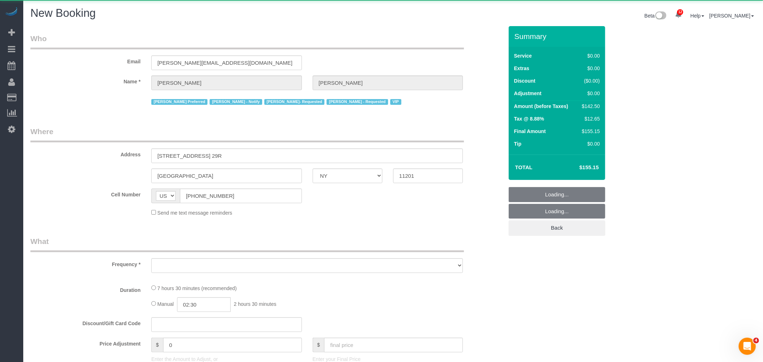
select select "number:5"
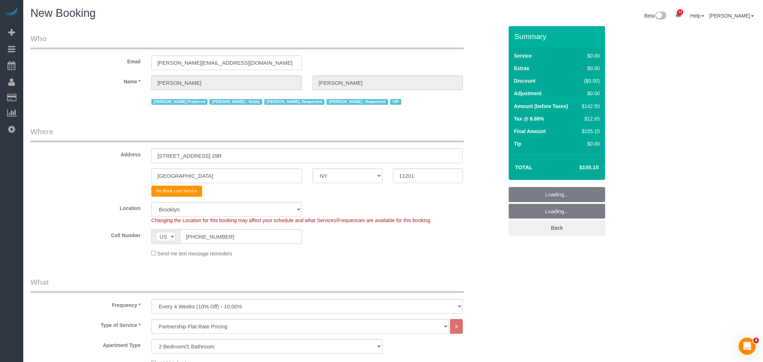
select select "object:6502"
select select "3"
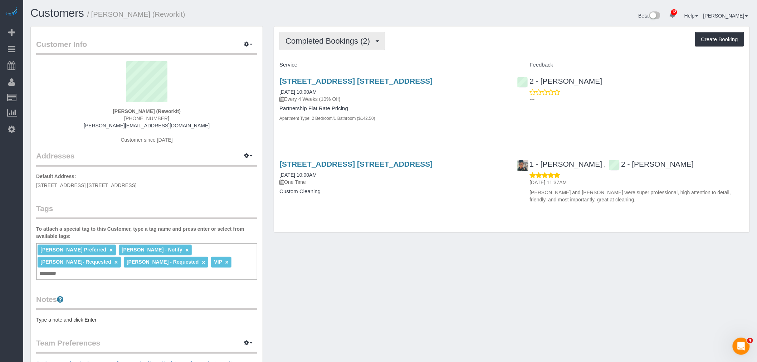
click at [343, 45] on span "Completed Bookings (2)" at bounding box center [329, 40] width 88 height 9
click at [337, 64] on link "Upcoming Bookings (12)" at bounding box center [317, 66] width 75 height 9
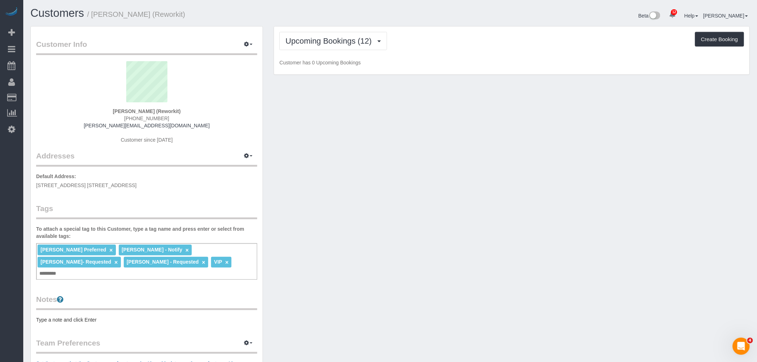
click at [435, 51] on div "Upcoming Bookings (12) Completed Bookings (2) Upcoming Bookings (12) Cancelled …" at bounding box center [511, 50] width 475 height 48
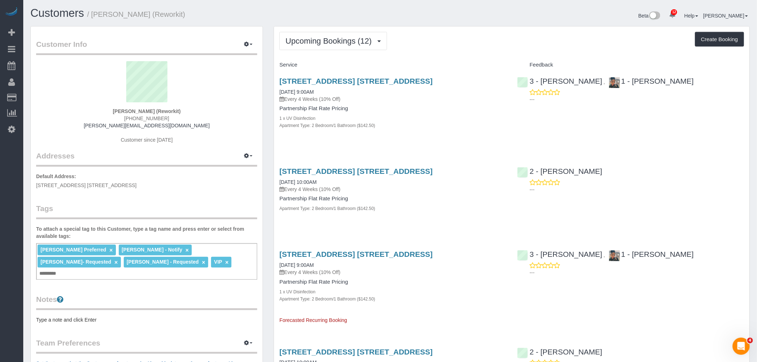
click at [501, 59] on div "Service" at bounding box center [393, 65] width 238 height 12
click at [327, 45] on button "Upcoming Bookings (12)" at bounding box center [333, 41] width 108 height 18
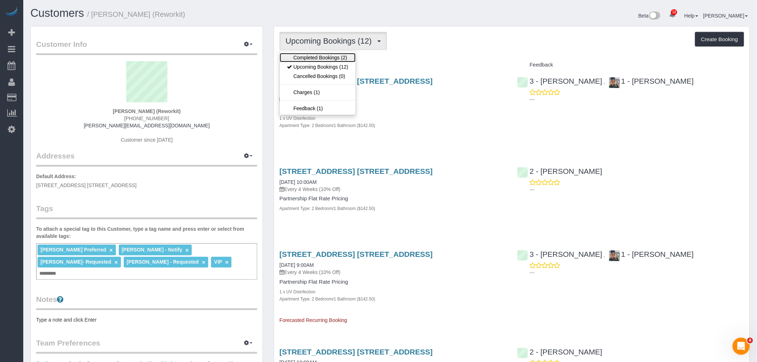
click at [330, 59] on link "Completed Bookings (2)" at bounding box center [317, 57] width 75 height 9
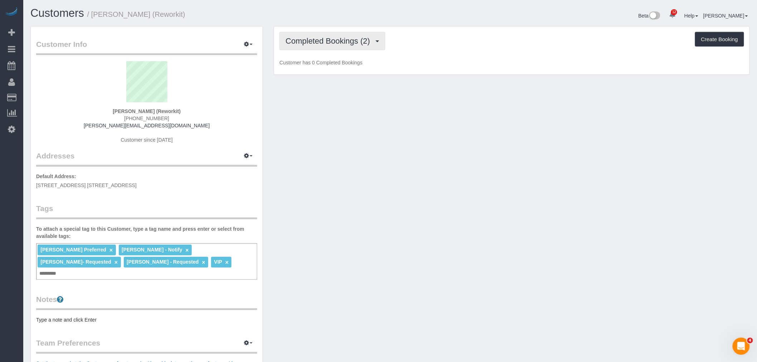
click at [335, 37] on span "Completed Bookings (2)" at bounding box center [329, 40] width 88 height 9
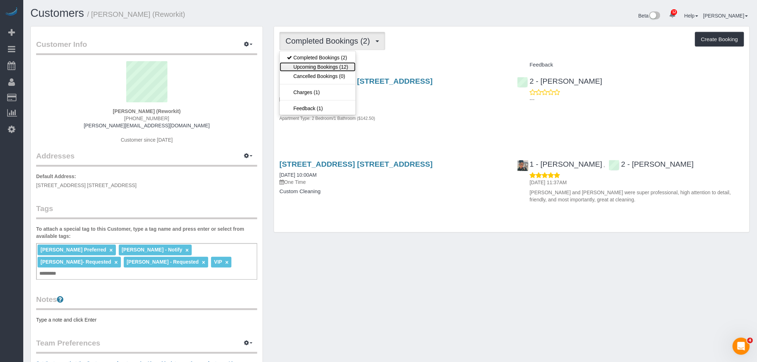
click at [333, 66] on link "Upcoming Bookings (12)" at bounding box center [317, 66] width 75 height 9
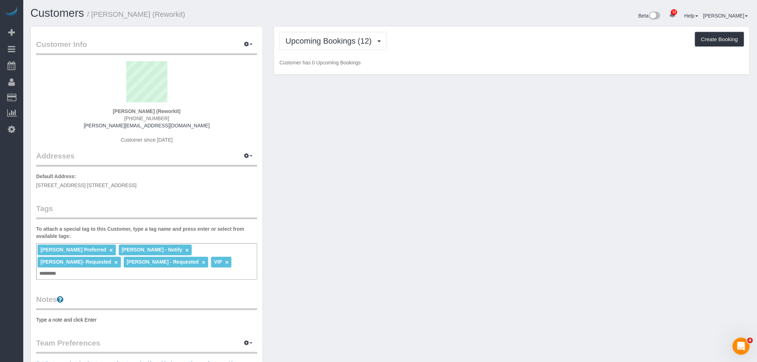
click at [420, 47] on div "Upcoming Bookings (12) Completed Bookings (2) Upcoming Bookings (12) Cancelled …" at bounding box center [511, 41] width 465 height 18
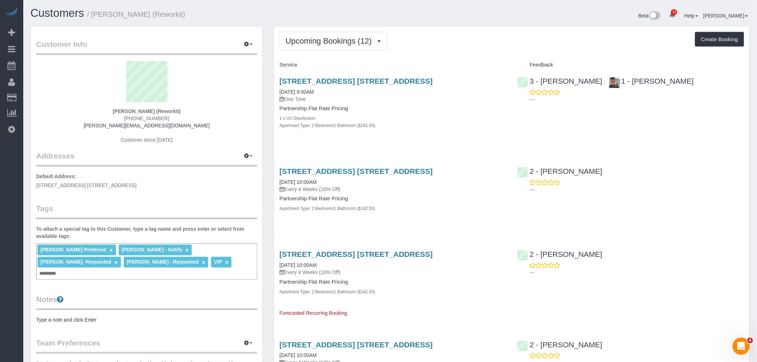
click at [446, 57] on div "Upcoming Bookings (12) Completed Bookings (2) Upcoming Bookings (12) Cancelled …" at bounding box center [511, 363] width 475 height 674
drag, startPoint x: 464, startPoint y: 48, endPoint x: 461, endPoint y: 52, distance: 4.4
click at [464, 49] on div "Upcoming Bookings (12) Completed Bookings (2) Upcoming Bookings (12) Cancelled …" at bounding box center [511, 41] width 465 height 18
click at [412, 80] on link "[STREET_ADDRESS] [STREET_ADDRESS]" at bounding box center [355, 81] width 153 height 8
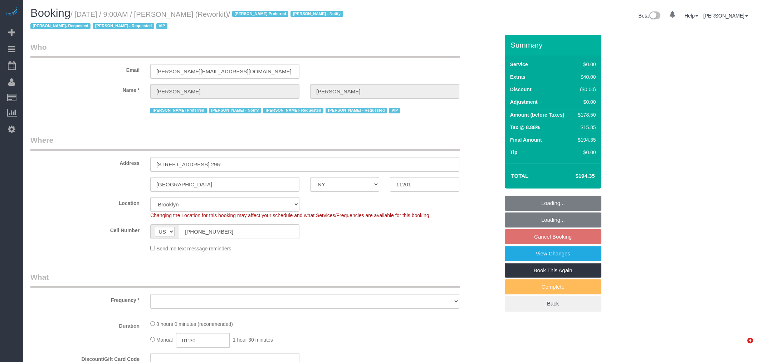
select select "NY"
select select "string:stripe-pm_1RyG414VGloSiKo7B97flFS0"
select select "3"
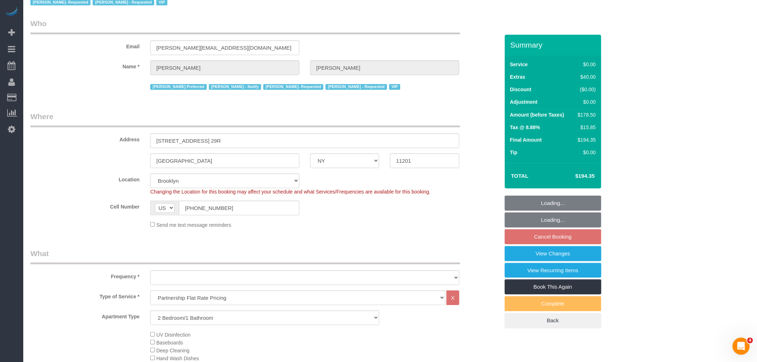
select select "object:985"
select select "spot2"
select select "number:57"
select select "number:71"
select select "number:15"
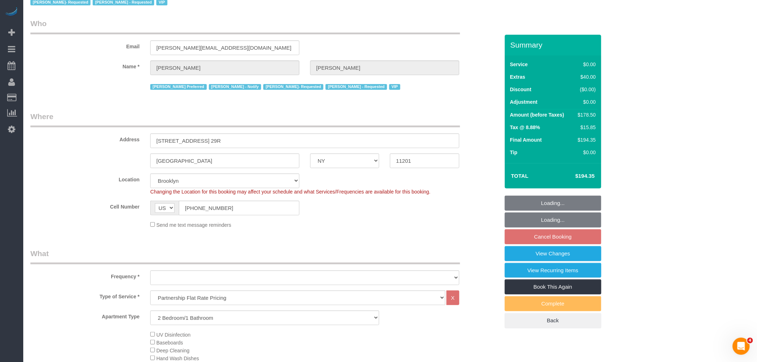
select select "number:5"
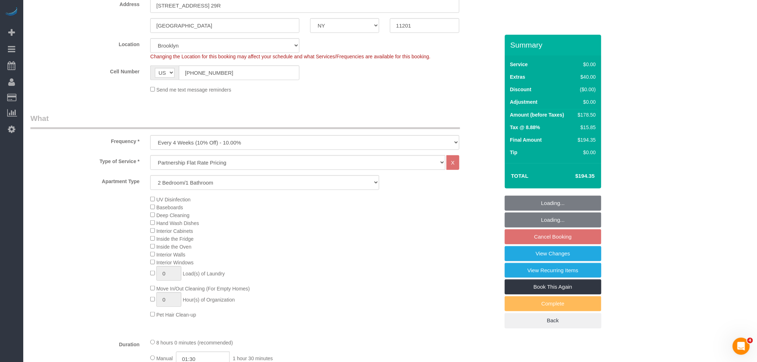
select select "3"
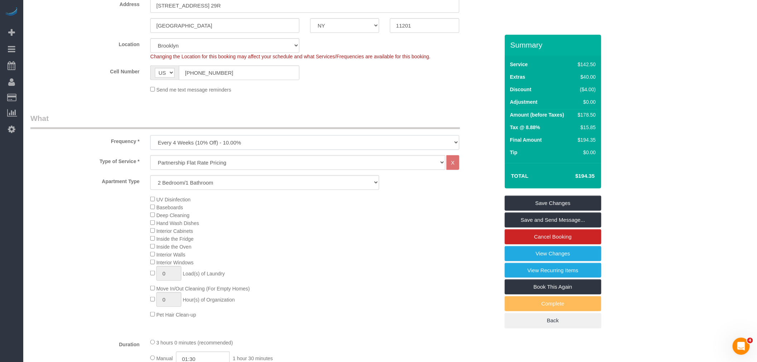
click at [224, 141] on select "One Time Weekly (20% Off) - 20.00% Every 2 Weeks (15% Off) - 15.00% Every 4 Wee…" at bounding box center [304, 142] width 309 height 15
select select "object:1417"
click at [150, 136] on select "One Time Weekly (20% Off) - 20.00% Every 2 Weeks (15% Off) - 15.00% Every 4 Wee…" at bounding box center [304, 142] width 309 height 15
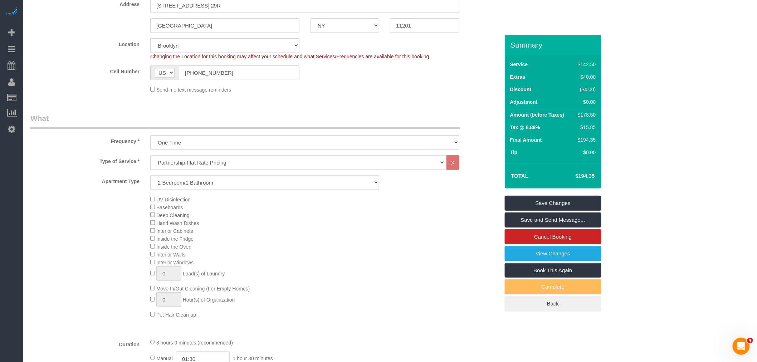
drag, startPoint x: 338, startPoint y: 111, endPoint x: 473, endPoint y: 134, distance: 136.4
click at [552, 195] on div "Summary Service $142.50 Extras $40.00 Discount ($4.00) Adjustment $0.00 Amount …" at bounding box center [553, 180] width 97 height 291
click at [552, 199] on link "Save Changes" at bounding box center [553, 203] width 97 height 15
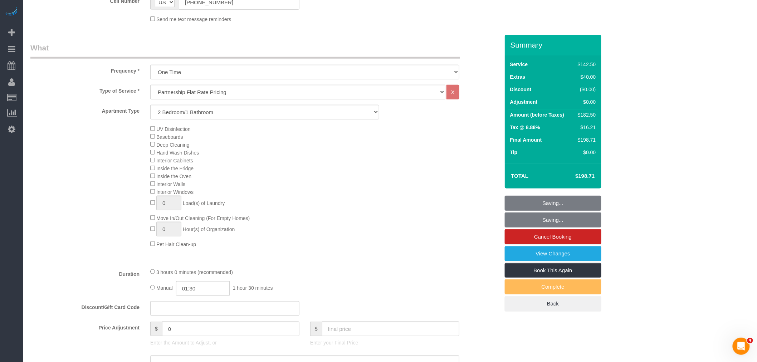
scroll to position [358, 0]
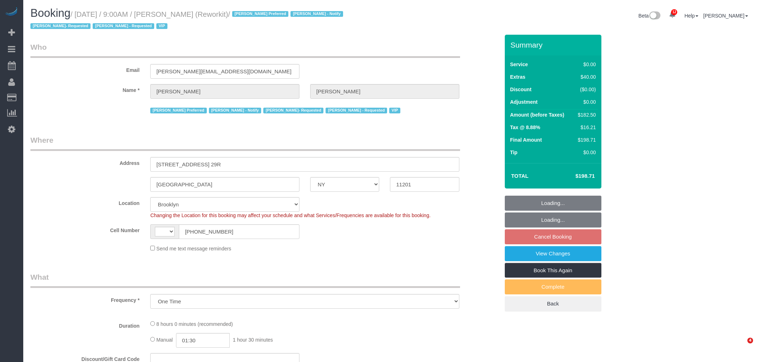
select select "NY"
select select "object:507"
select select "string:US"
select select "string:stripe-pm_1RyG414VGloSiKo7B97flFS0"
select select "spot2"
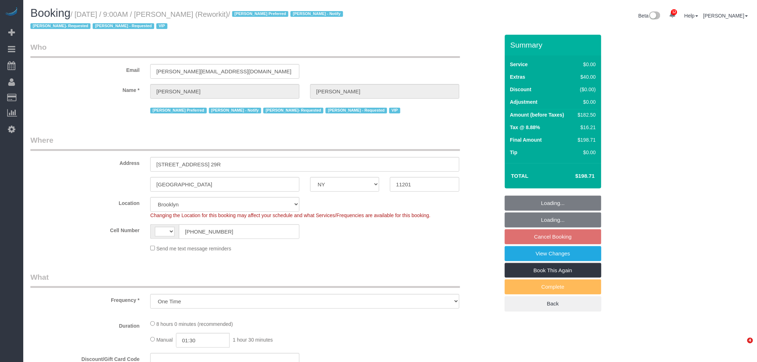
select select "number:57"
select select "number:71"
select select "number:15"
select select "number:5"
select select "3"
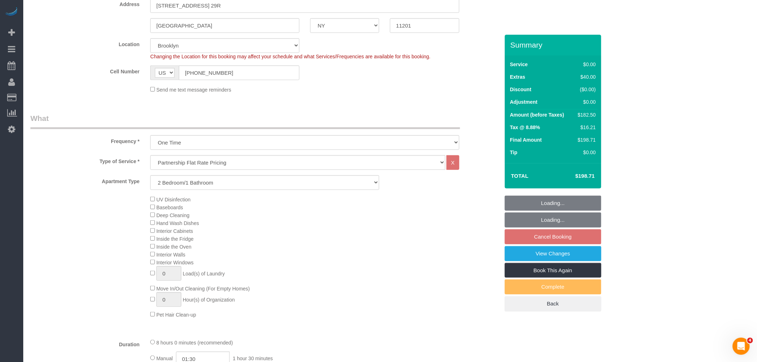
select select "3"
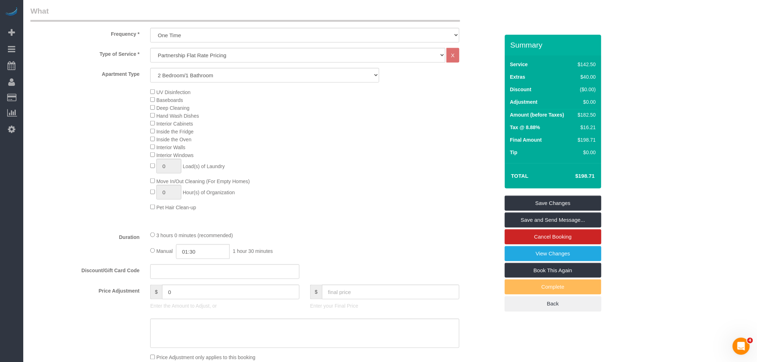
scroll to position [318, 0]
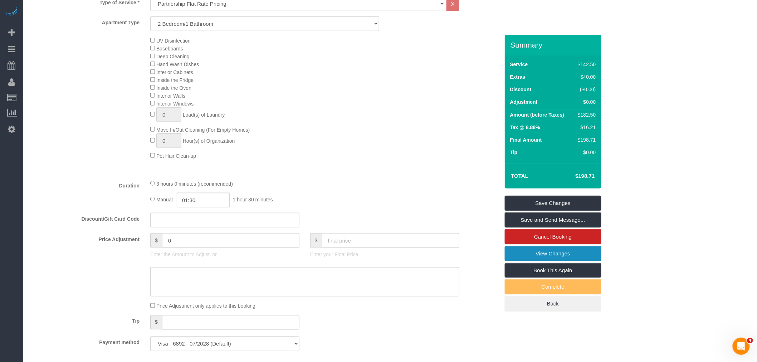
click at [559, 253] on link "View Changes" at bounding box center [553, 253] width 97 height 15
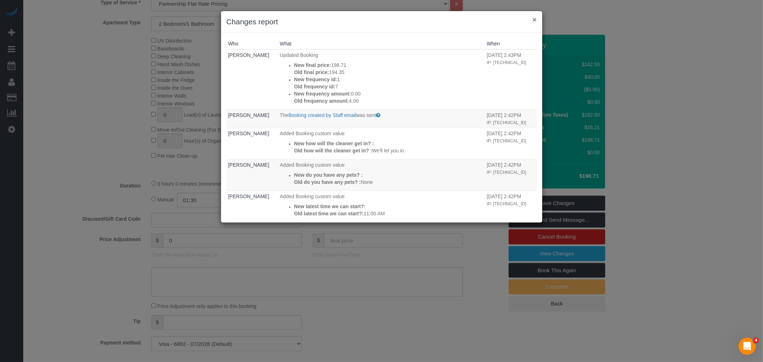
click at [536, 19] on button "×" at bounding box center [534, 20] width 4 height 8
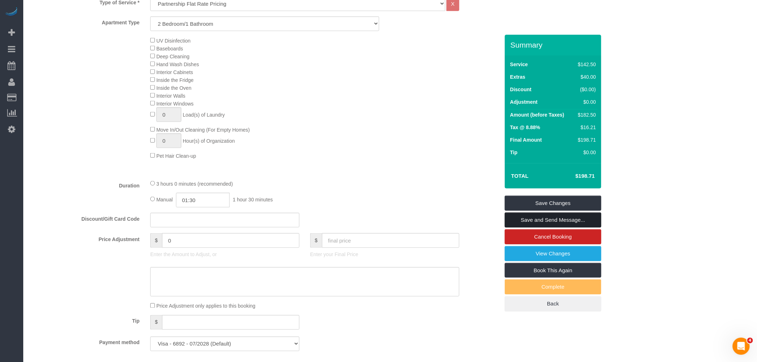
click at [530, 219] on link "Save and Send Message..." at bounding box center [553, 219] width 97 height 15
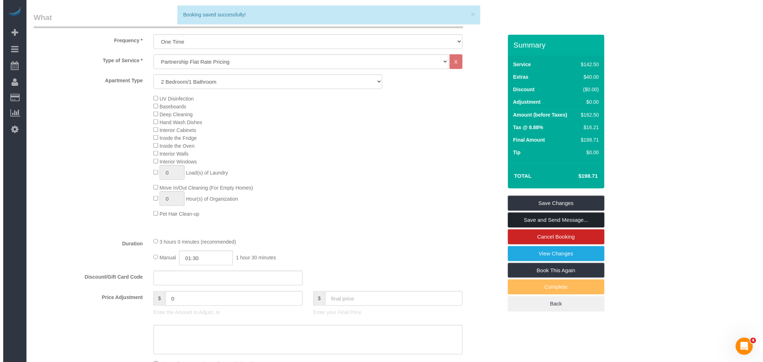
scroll to position [358, 0]
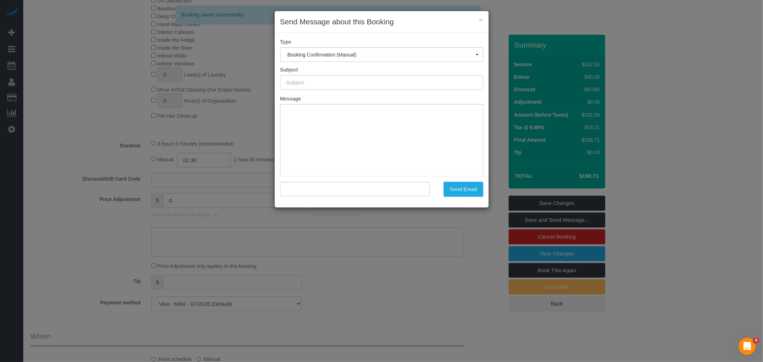
type input "Cleaning Confirmed for 08/25/2025 at 9:00am"
type input ""Jess Wass" <jess@reworkit.co>"
click at [466, 190] on button "Send Email" at bounding box center [464, 189] width 40 height 15
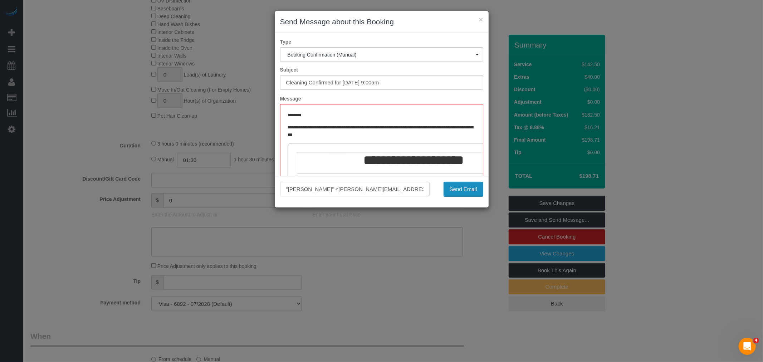
click at [463, 195] on button "Send Email" at bounding box center [464, 189] width 40 height 15
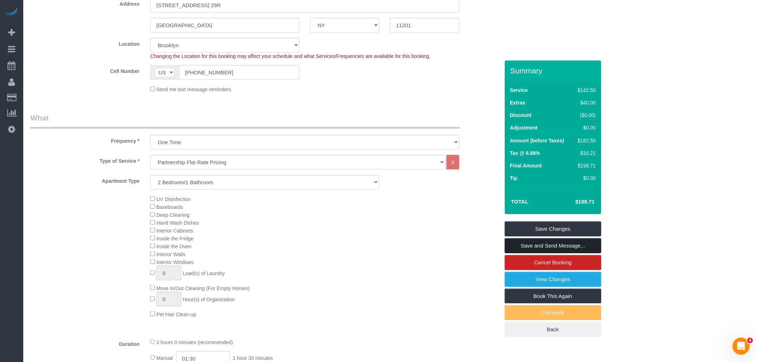
scroll to position [105, 0]
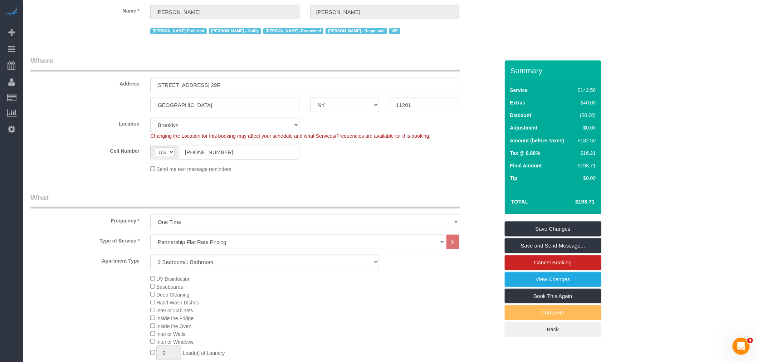
drag, startPoint x: 438, startPoint y: 172, endPoint x: 680, endPoint y: 168, distance: 241.9
click at [440, 172] on div "Send me text message reminders" at bounding box center [305, 169] width 320 height 8
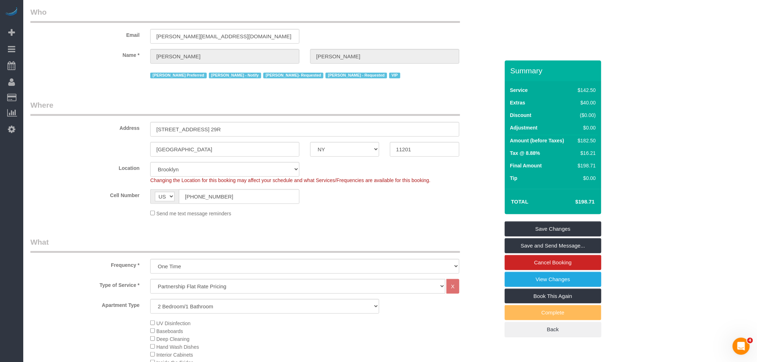
scroll to position [0, 0]
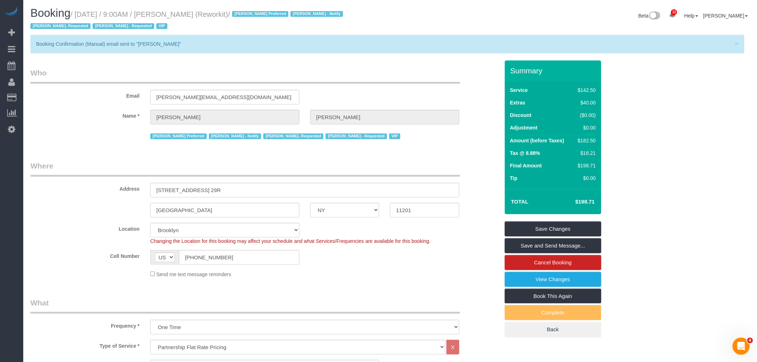
click at [85, 15] on small "/ August 25, 2025 / 9:00AM / Jess Wass (Reworkit) / Anette Lopez Preferred Jack…" at bounding box center [187, 20] width 315 height 20
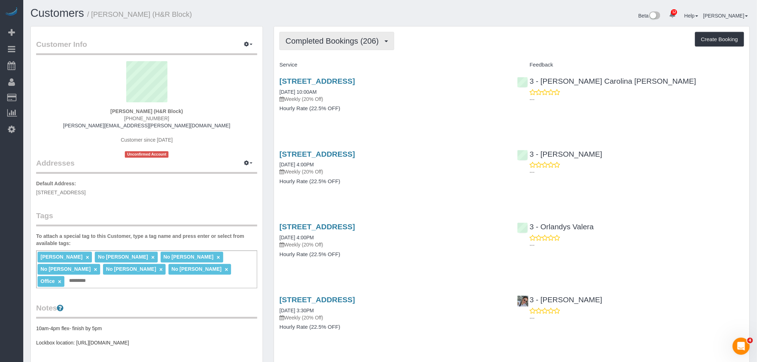
click at [366, 38] on span "Completed Bookings (206)" at bounding box center [333, 40] width 97 height 9
drag, startPoint x: 355, startPoint y: 38, endPoint x: 351, endPoint y: 57, distance: 18.9
click at [354, 38] on span "Completed Bookings (206)" at bounding box center [333, 40] width 97 height 9
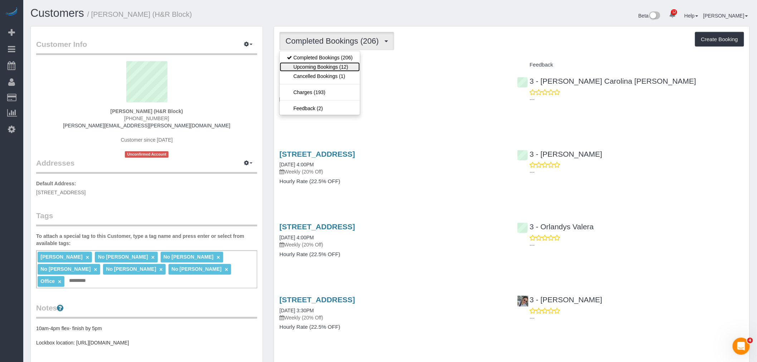
click at [341, 64] on link "Upcoming Bookings (12)" at bounding box center [320, 66] width 80 height 9
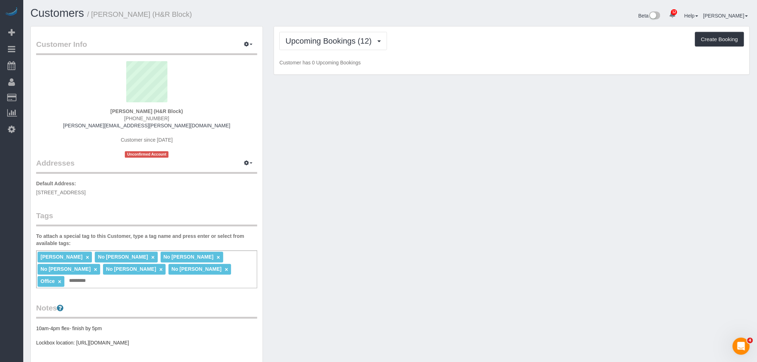
drag, startPoint x: 481, startPoint y: 47, endPoint x: 541, endPoint y: 79, distance: 67.5
click at [481, 47] on div "Upcoming Bookings (12) Completed Bookings (206) Upcoming Bookings (12) Cancelle…" at bounding box center [511, 41] width 465 height 18
